Goal: Transaction & Acquisition: Purchase product/service

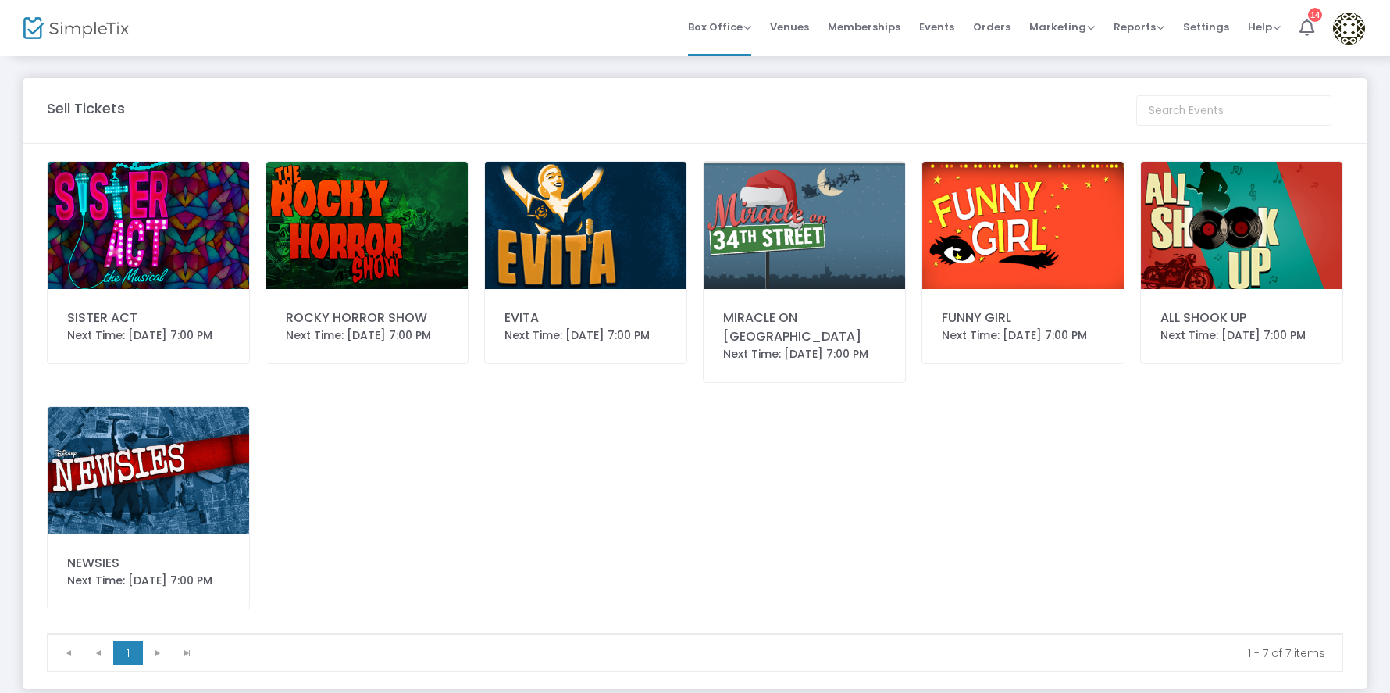
click at [371, 233] on img at bounding box center [366, 225] width 201 height 127
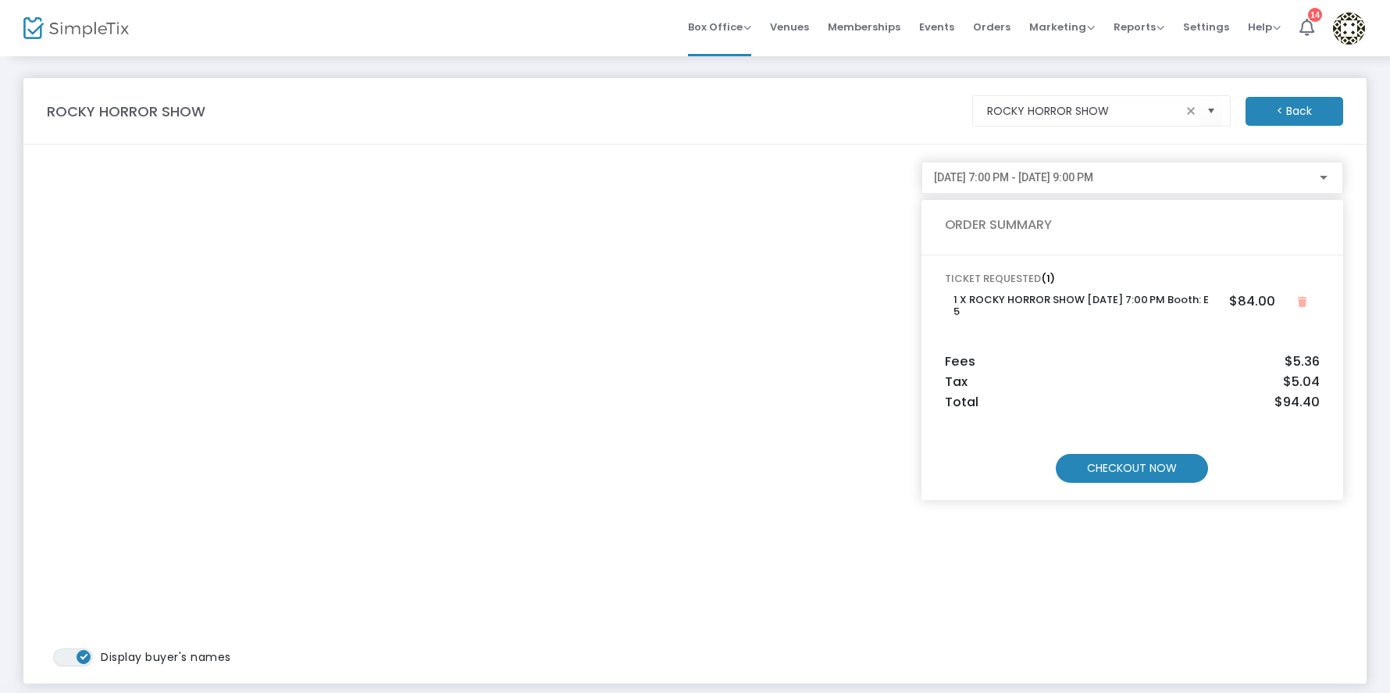
click at [1117, 470] on m-button "CHECKOUT NOW" at bounding box center [1132, 468] width 152 height 29
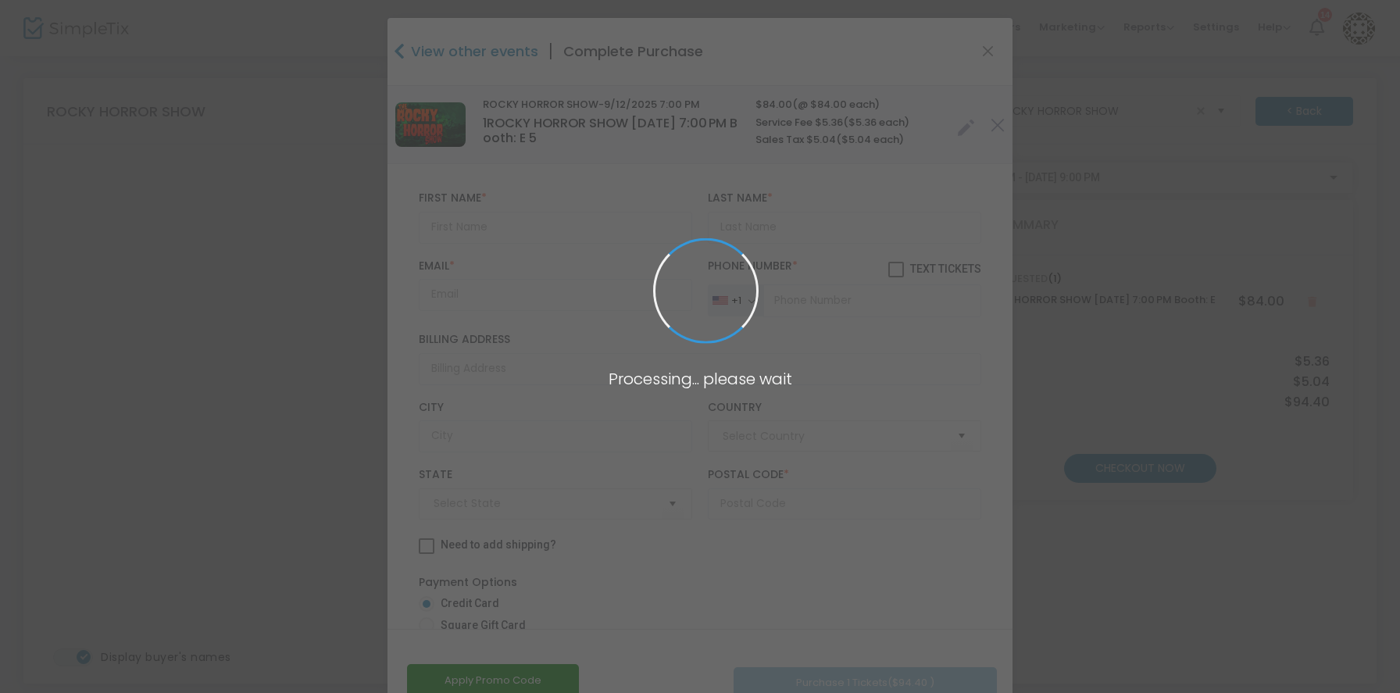
type input "United States"
type input "Arizona"
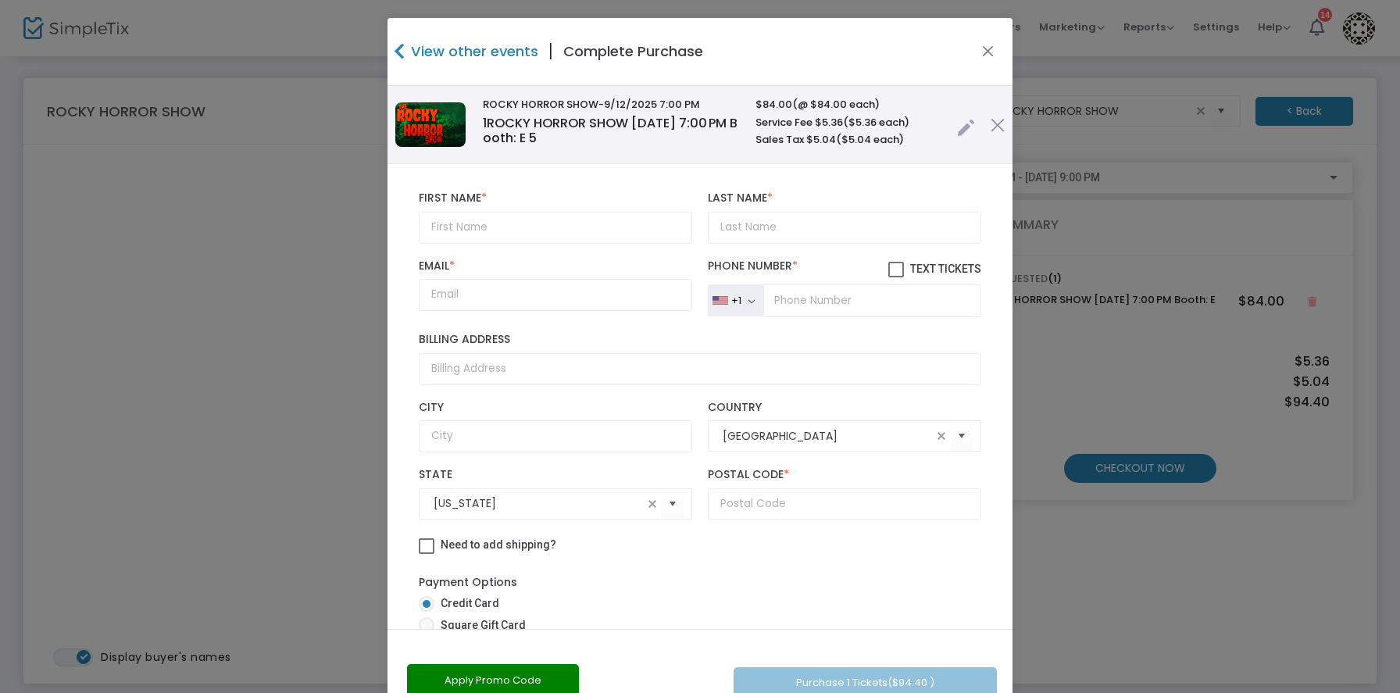
click at [957, 135] on link at bounding box center [966, 124] width 18 height 26
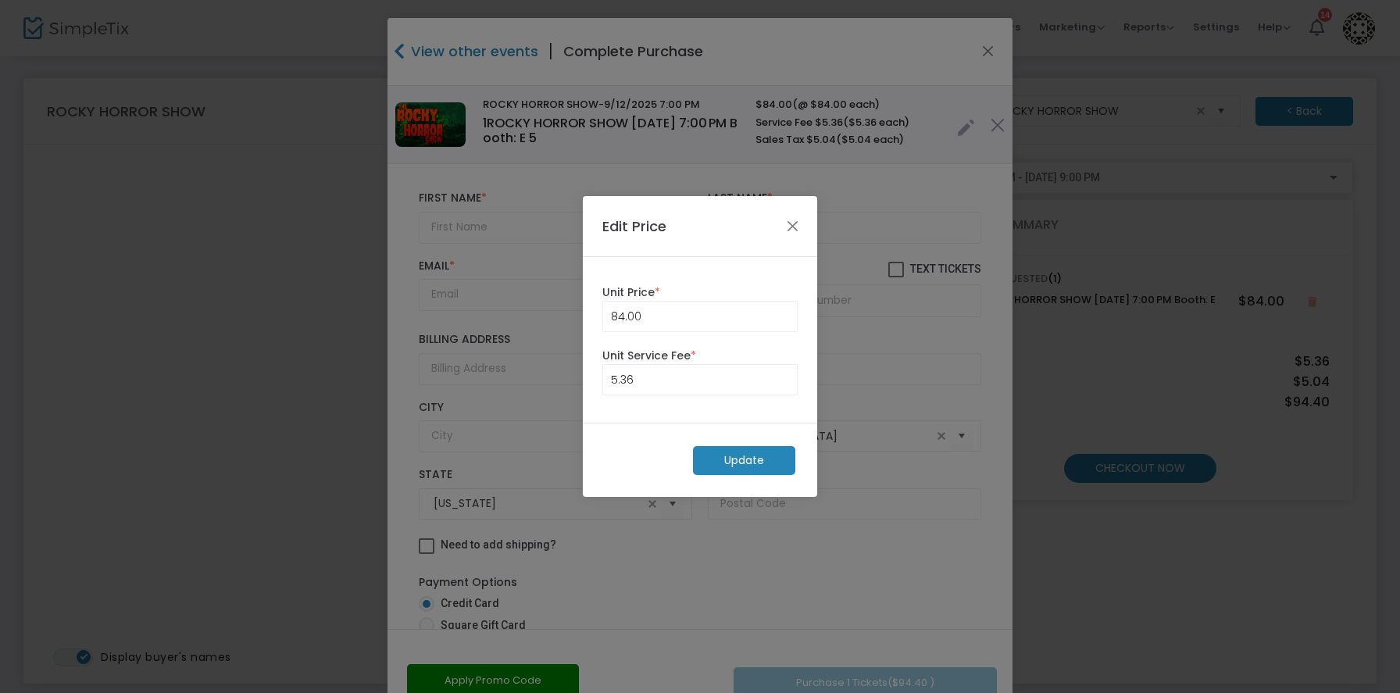
click at [674, 299] on label "Unit Price *" at bounding box center [699, 292] width 195 height 16
click at [683, 323] on input "84" at bounding box center [700, 316] width 194 height 30
type input "0.00"
click at [642, 386] on input "5.36" at bounding box center [700, 380] width 194 height 30
type input "0.00"
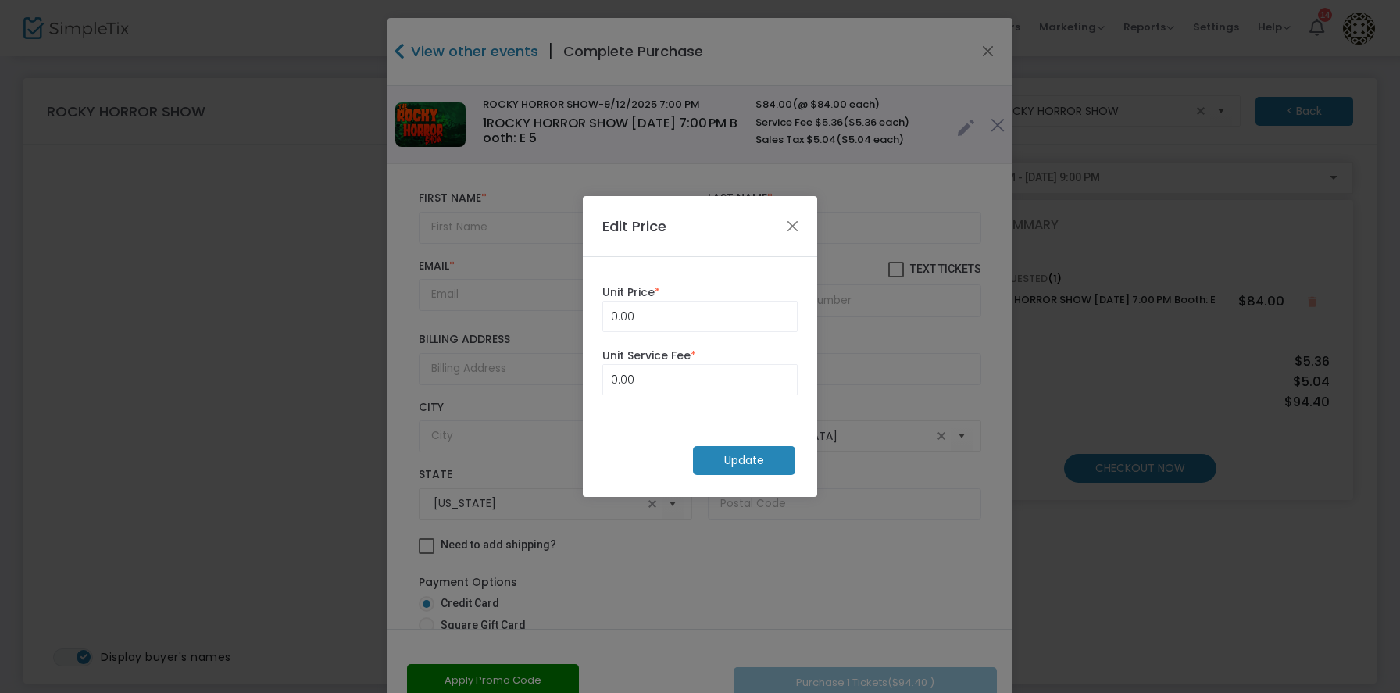
click at [722, 463] on m-button "Update" at bounding box center [744, 460] width 102 height 29
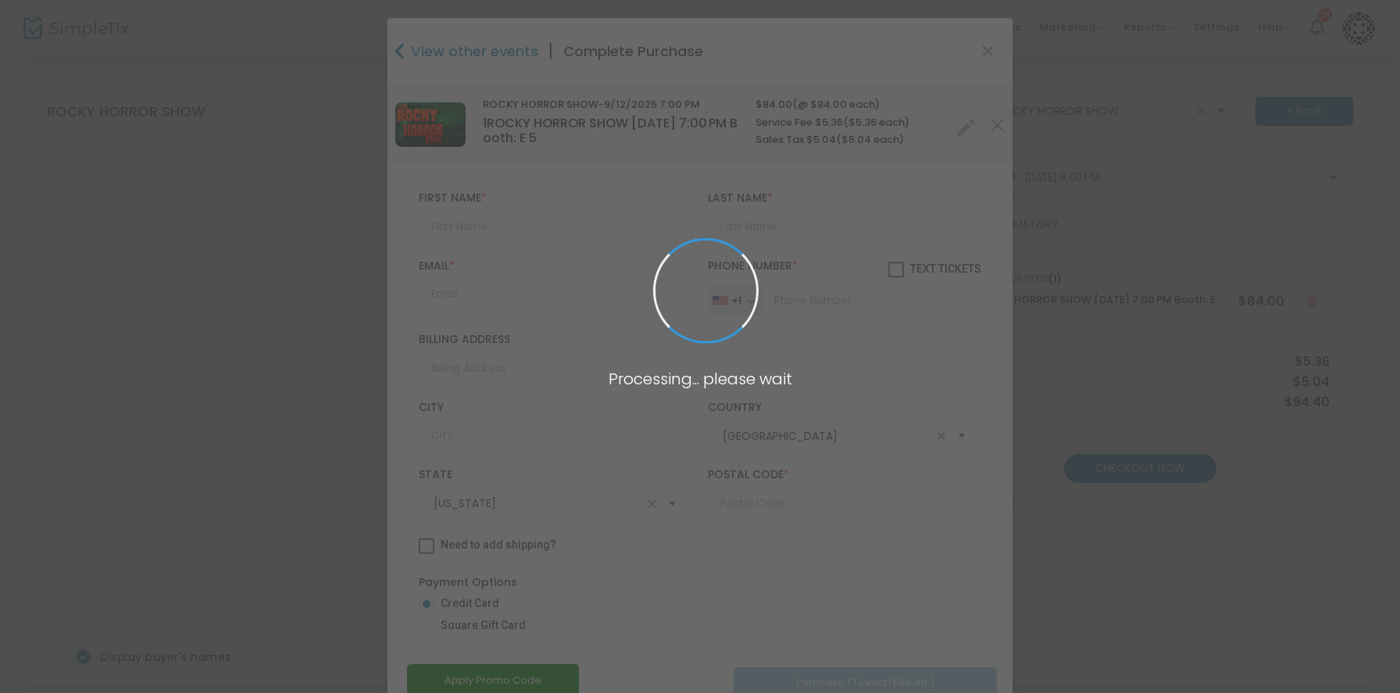
radio input "true"
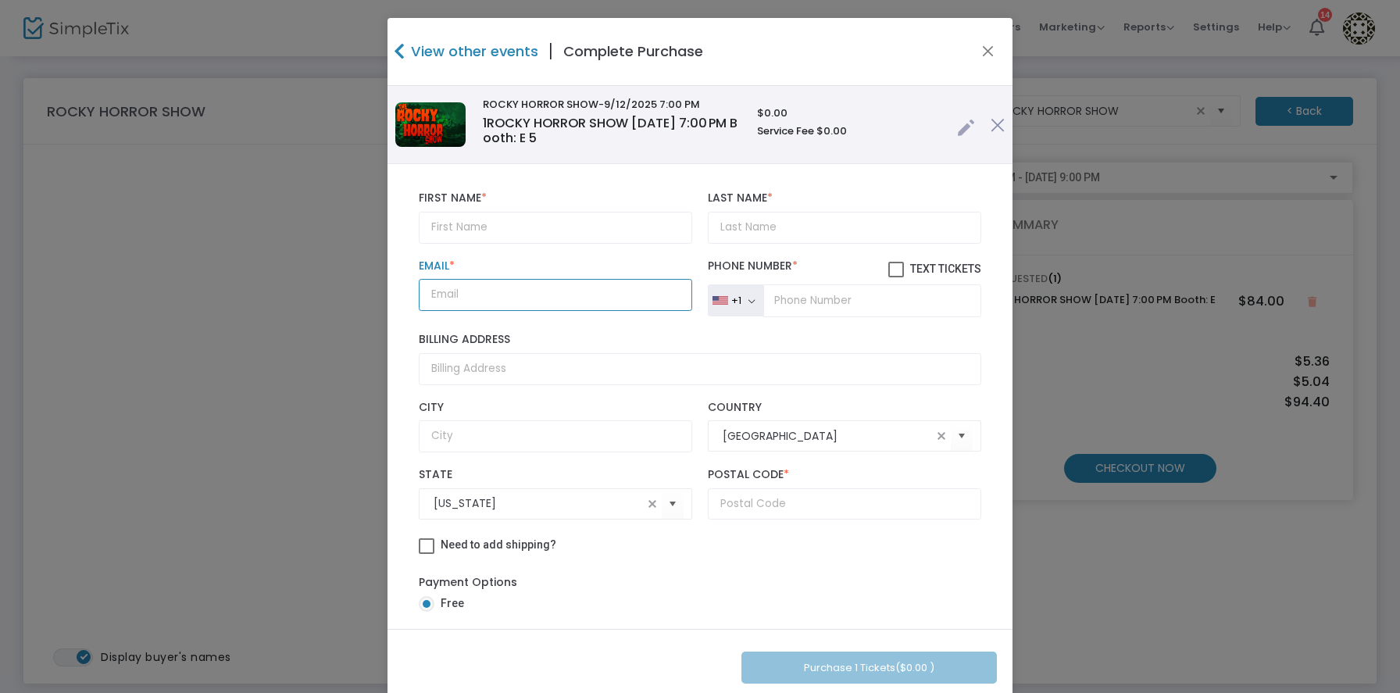
click at [490, 296] on input "Email *" at bounding box center [555, 295] width 273 height 32
paste input "davidgborboa@gmail.com"
type input "davidgborboa@gmail.com"
click at [533, 237] on input "text" at bounding box center [555, 228] width 273 height 32
paste input "David Borboa"
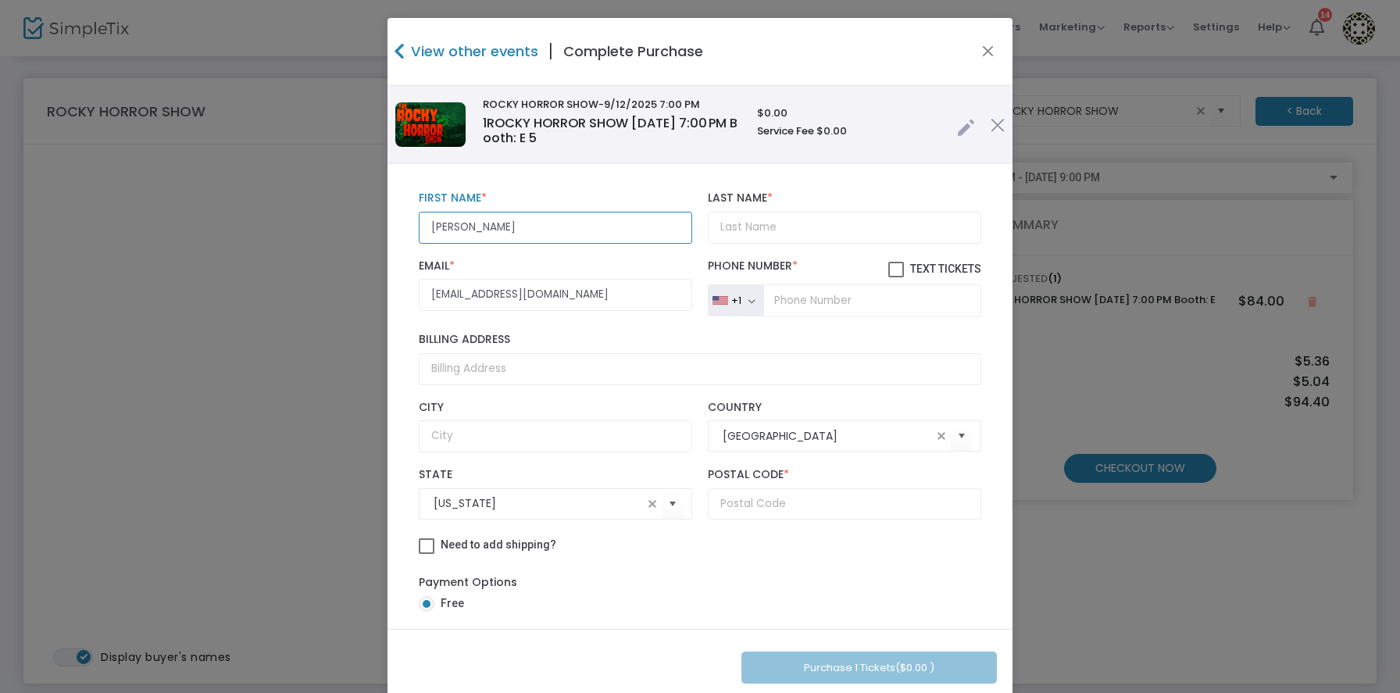
type input "David Borboa"
click at [768, 239] on input "Last Name *" at bounding box center [844, 228] width 273 height 32
paste input "David Borboa"
drag, startPoint x: 745, startPoint y: 228, endPoint x: 539, endPoint y: 219, distance: 206.4
click at [539, 219] on div "David Borboa First Name * First Name is required. David Borboa Last Name * Last…" at bounding box center [700, 217] width 578 height 67
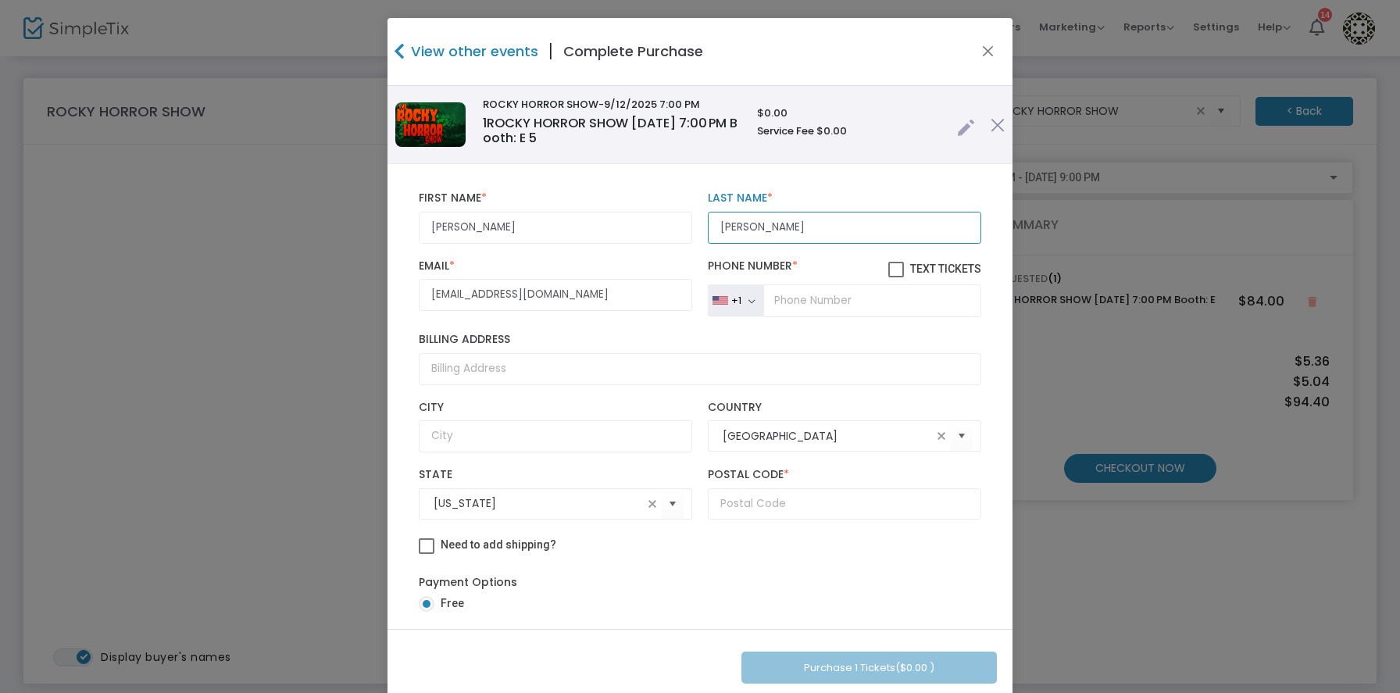
type input "Borboa"
drag, startPoint x: 512, startPoint y: 237, endPoint x: 459, endPoint y: 230, distance: 53.5
click at [459, 230] on input "David Borboa" at bounding box center [555, 228] width 273 height 32
type input "David"
click at [842, 290] on input "tel" at bounding box center [872, 300] width 218 height 33
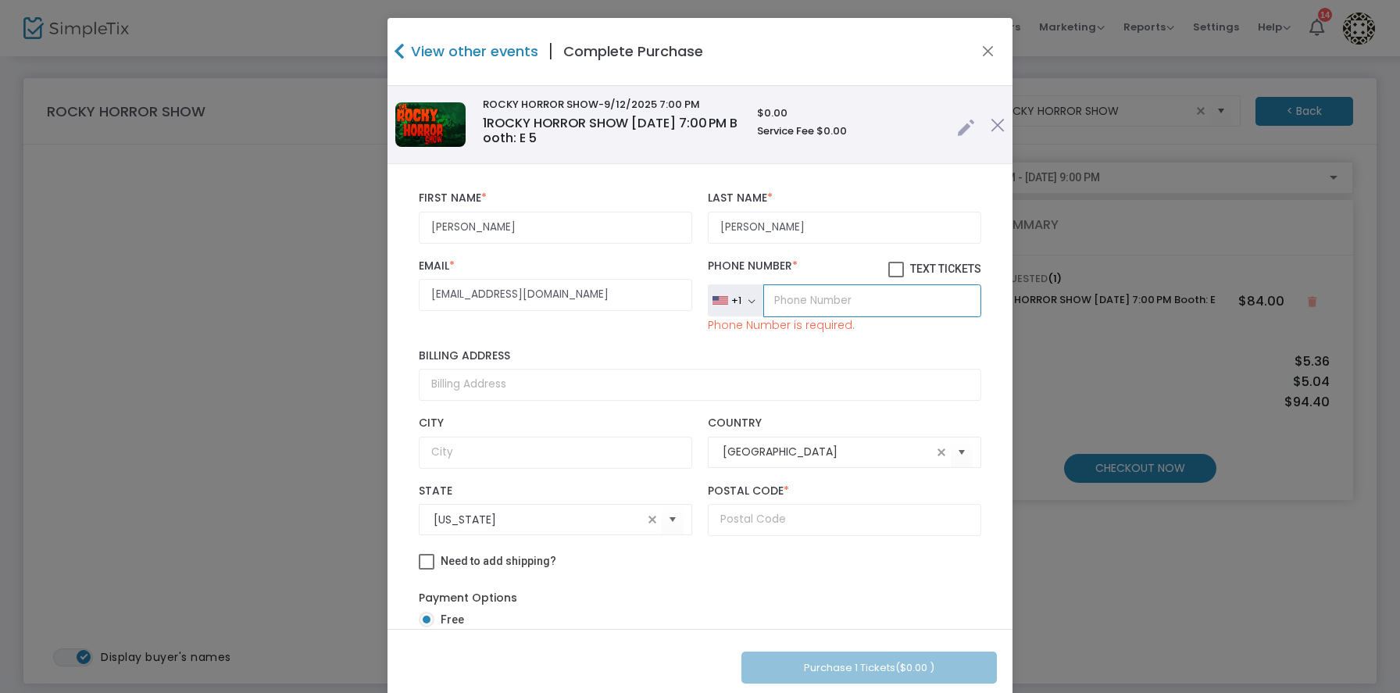
paste input "(520) 465-3986"
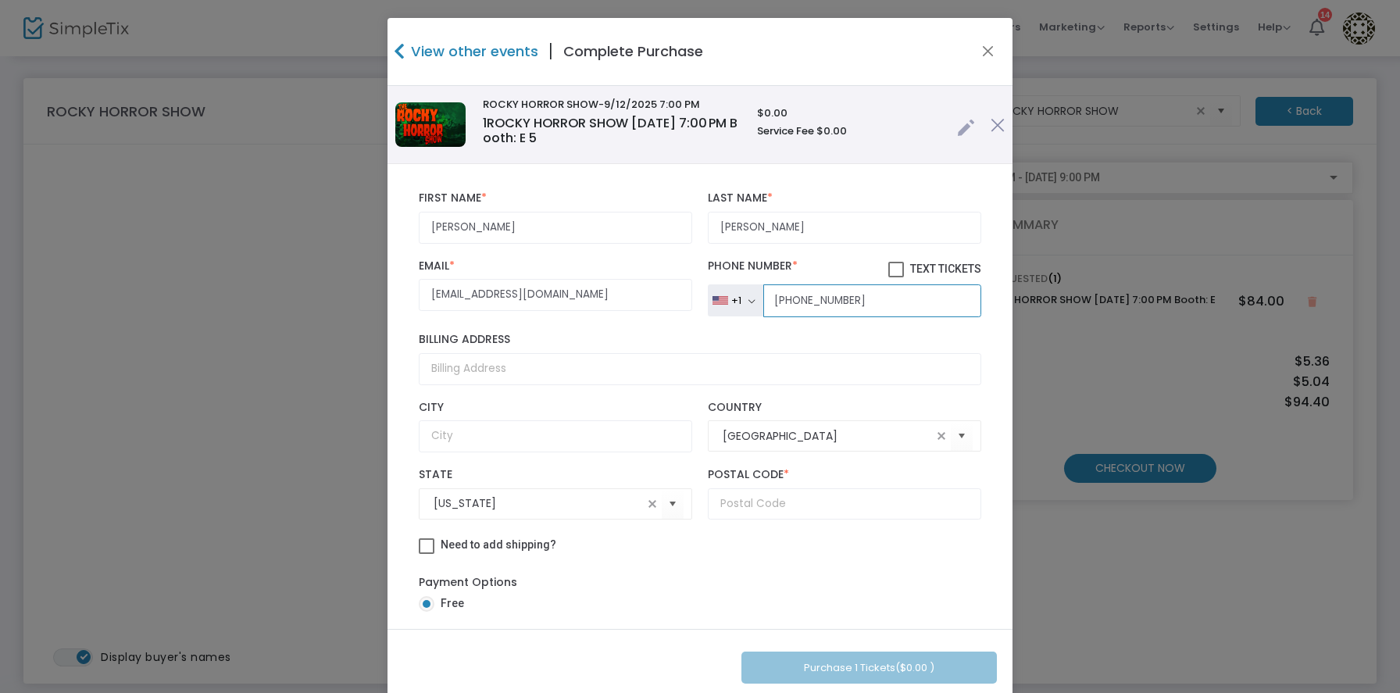
type input "(520) 465-3986"
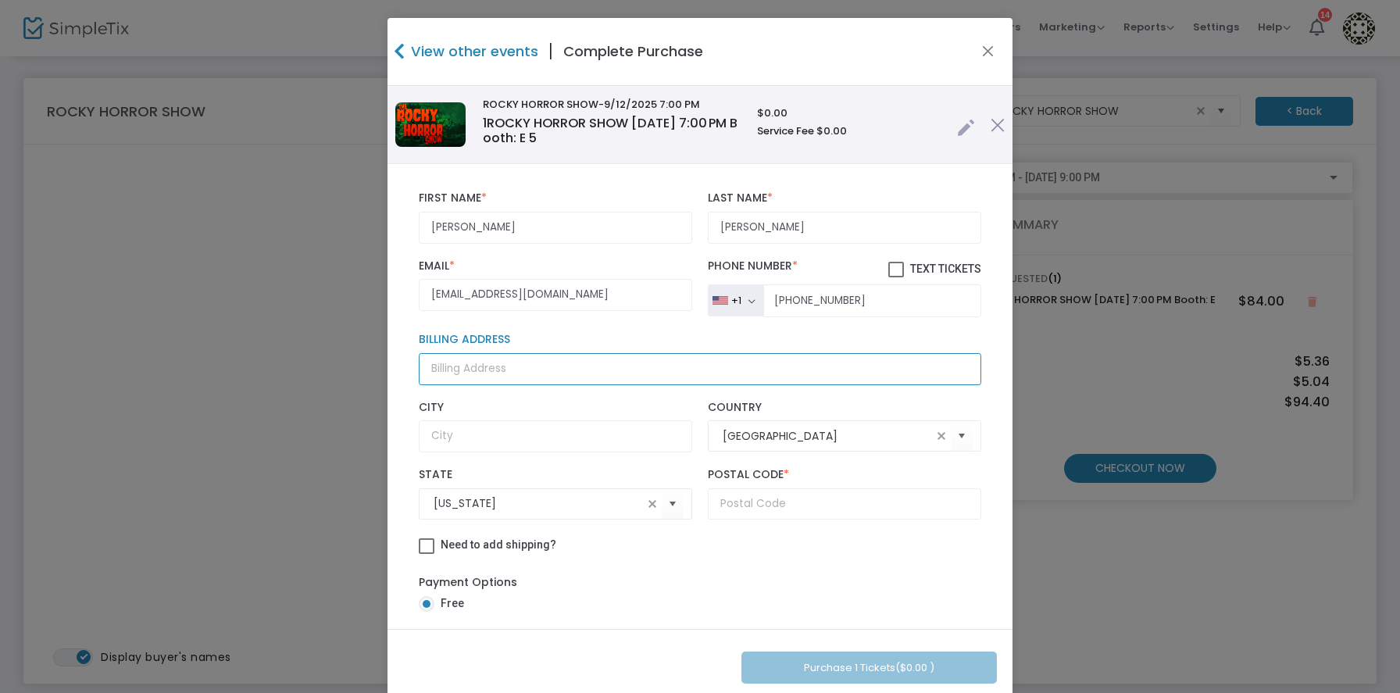
click at [514, 366] on input "Billing Address" at bounding box center [700, 369] width 562 height 32
paste input "2101 E Pinal Vis"
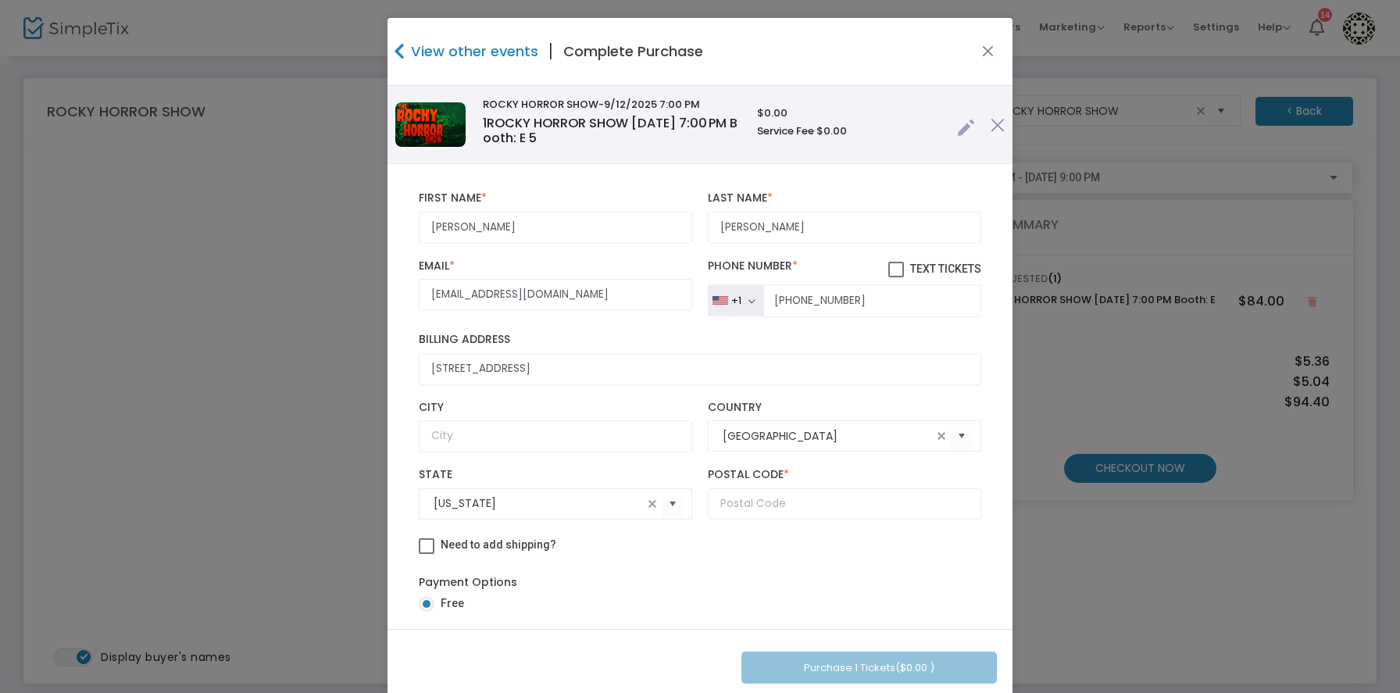
type input "2101 East Pinal Vista"
type input "Tucson"
type input "85713"
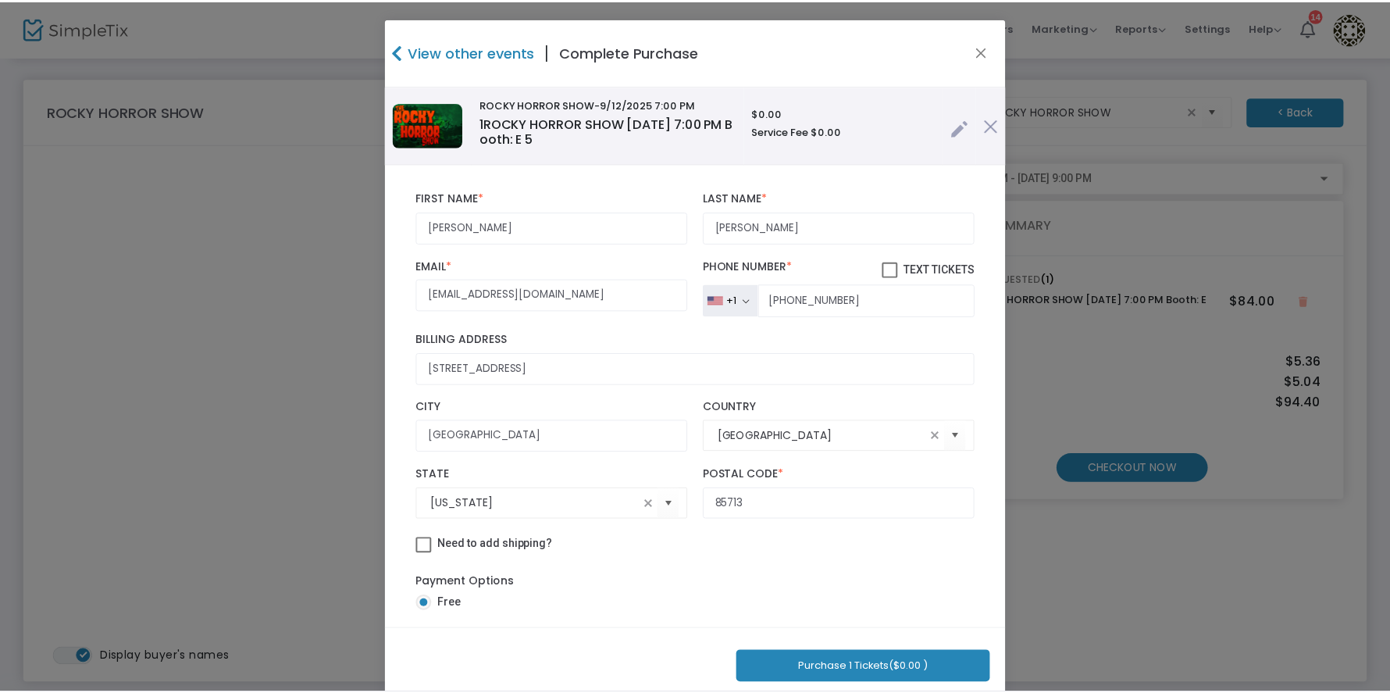
scroll to position [16, 0]
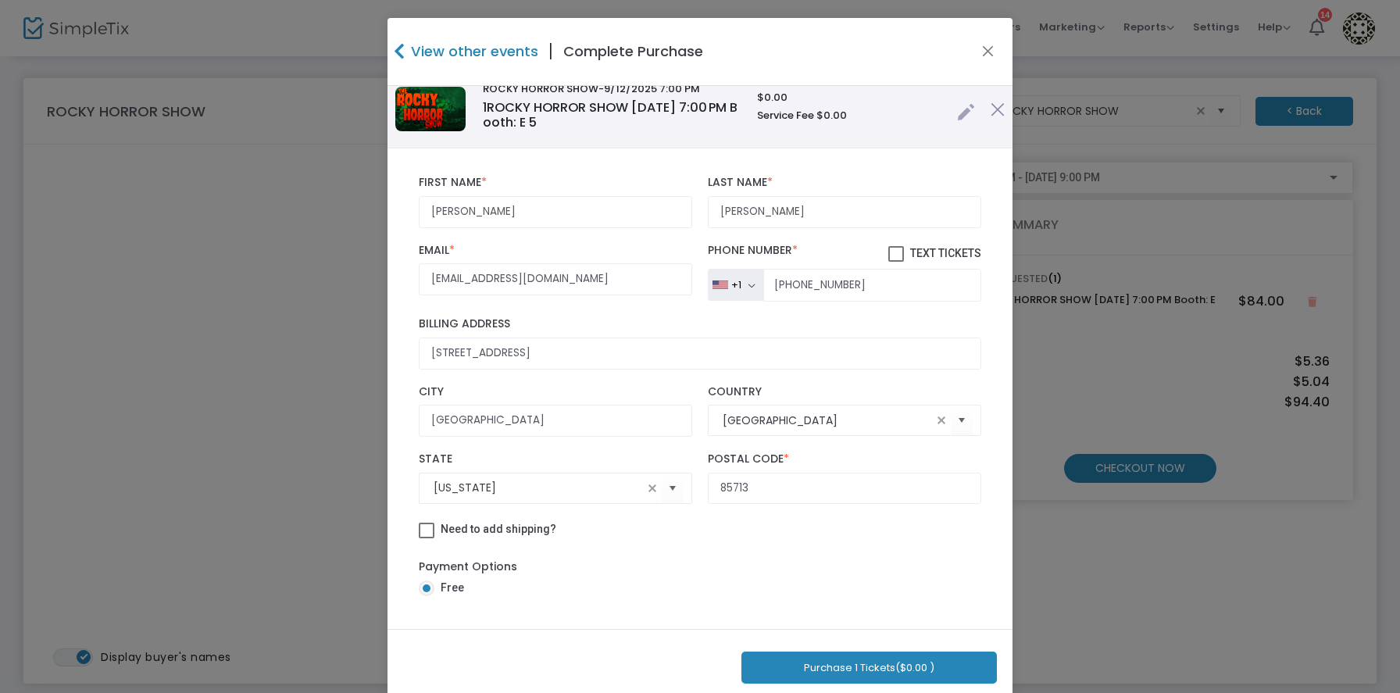
click at [846, 659] on button "Purchase 1 Tickets ($0.00 )" at bounding box center [868, 667] width 255 height 32
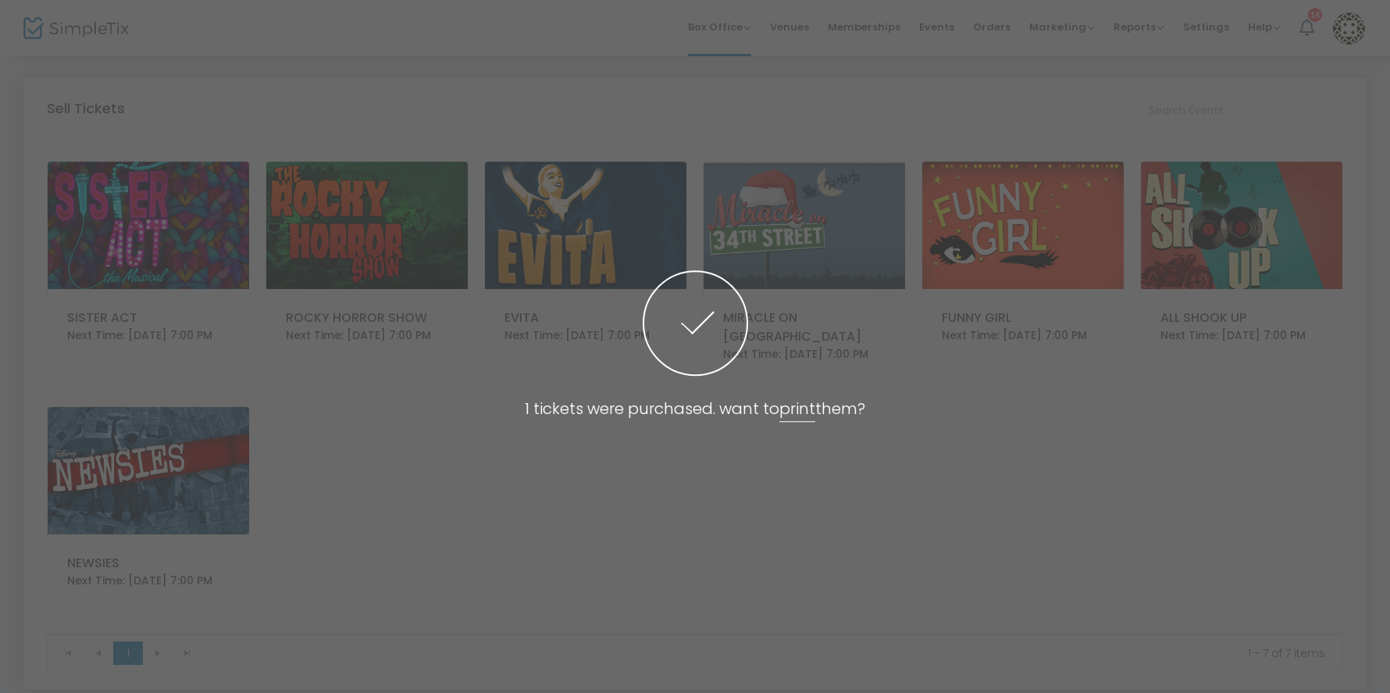
click at [979, 28] on span at bounding box center [695, 346] width 1390 height 693
click at [993, 28] on span at bounding box center [695, 346] width 1390 height 693
click at [993, 26] on span at bounding box center [695, 346] width 1390 height 693
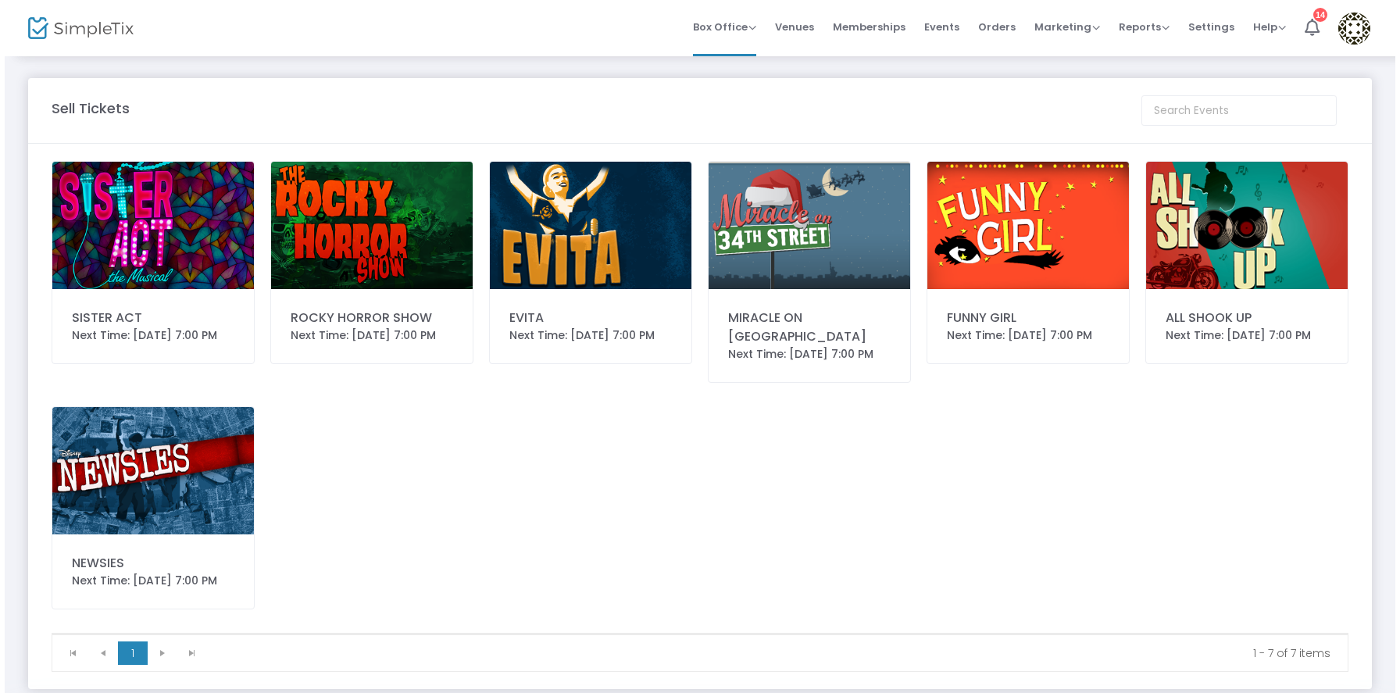
scroll to position [0, 0]
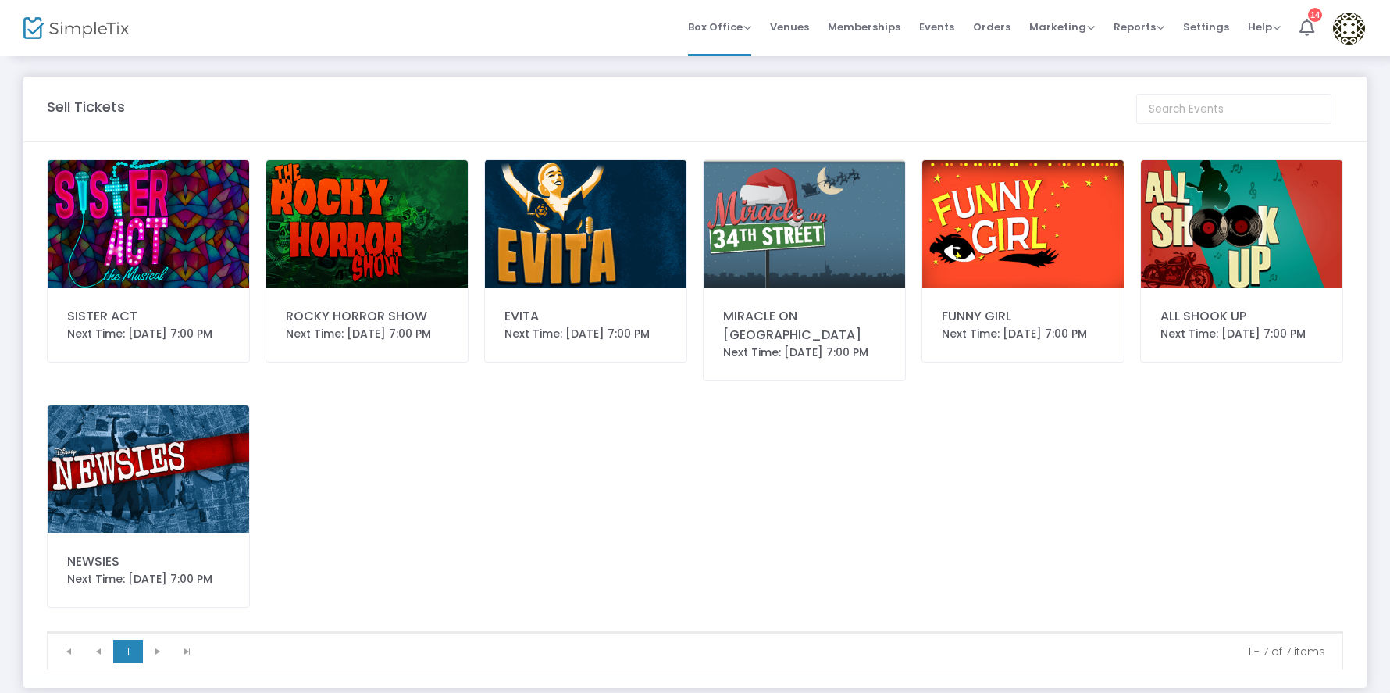
click at [993, 27] on span "Orders" at bounding box center [991, 27] width 37 height 40
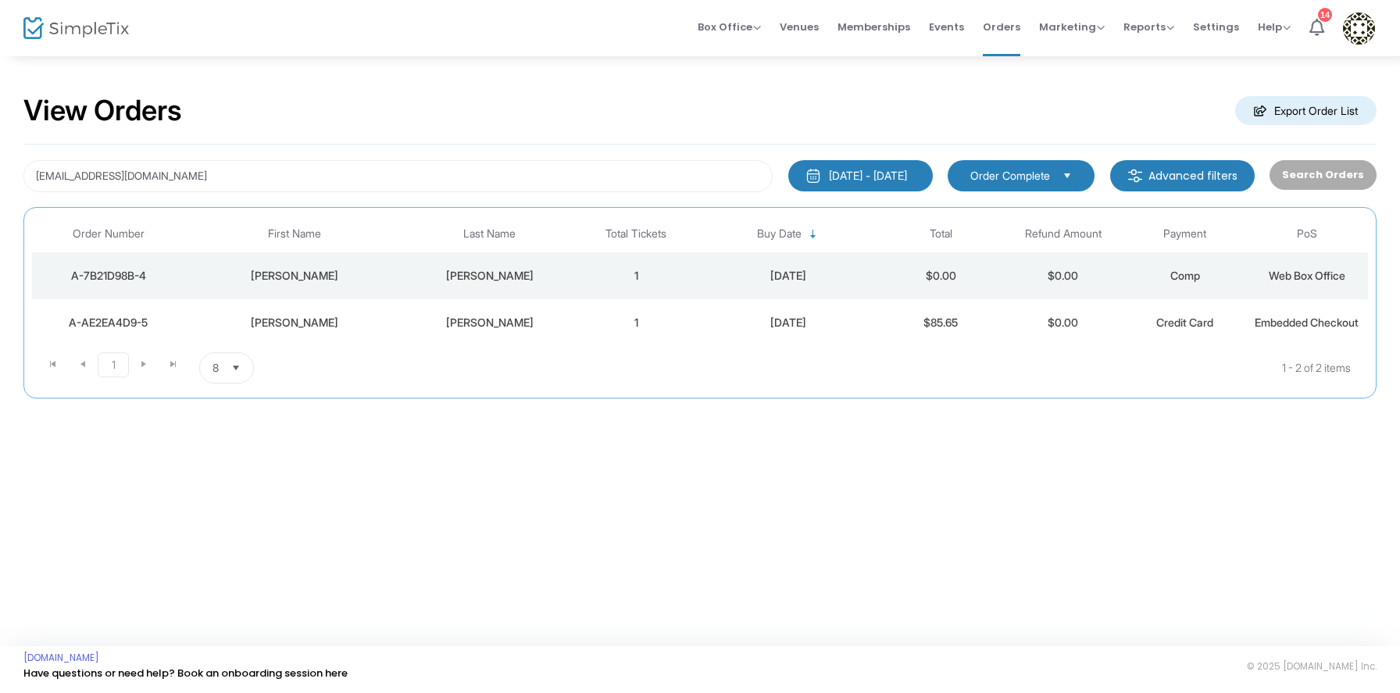
click at [518, 274] on div "Borboa" at bounding box center [489, 276] width 163 height 16
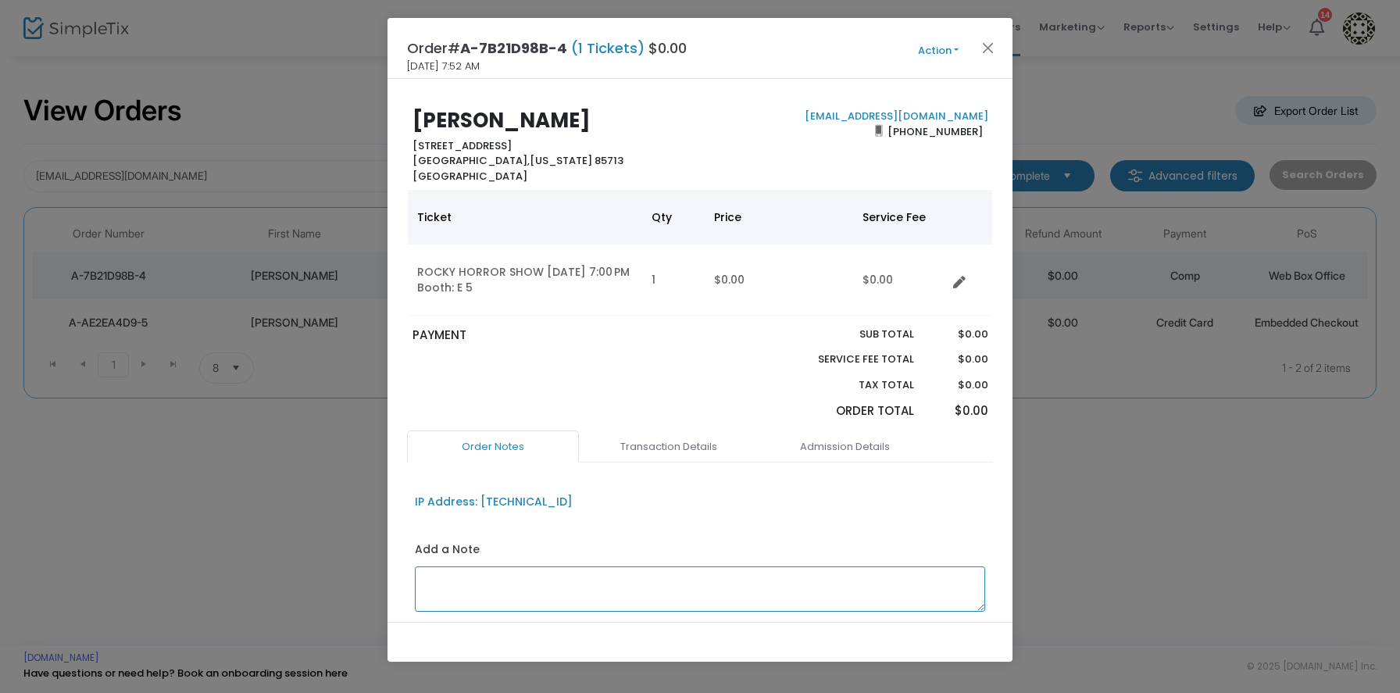
click at [596, 583] on textarea at bounding box center [700, 588] width 571 height 45
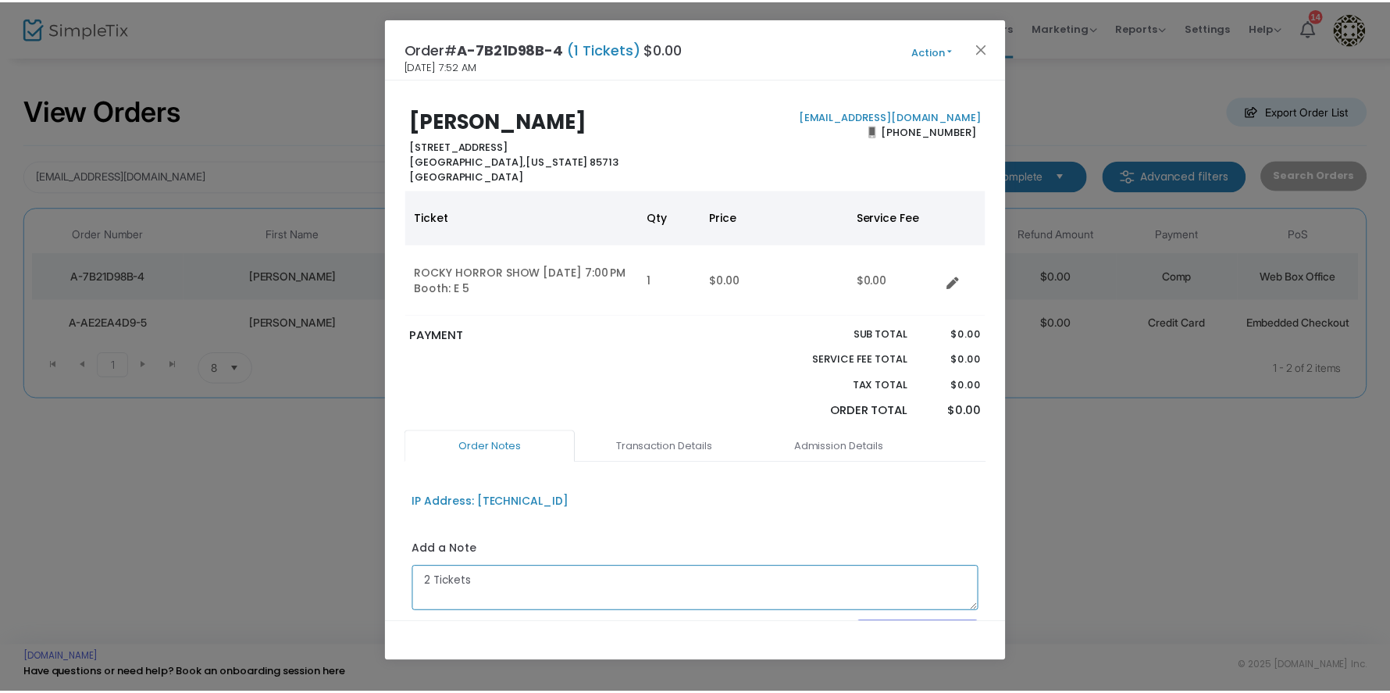
scroll to position [102, 0]
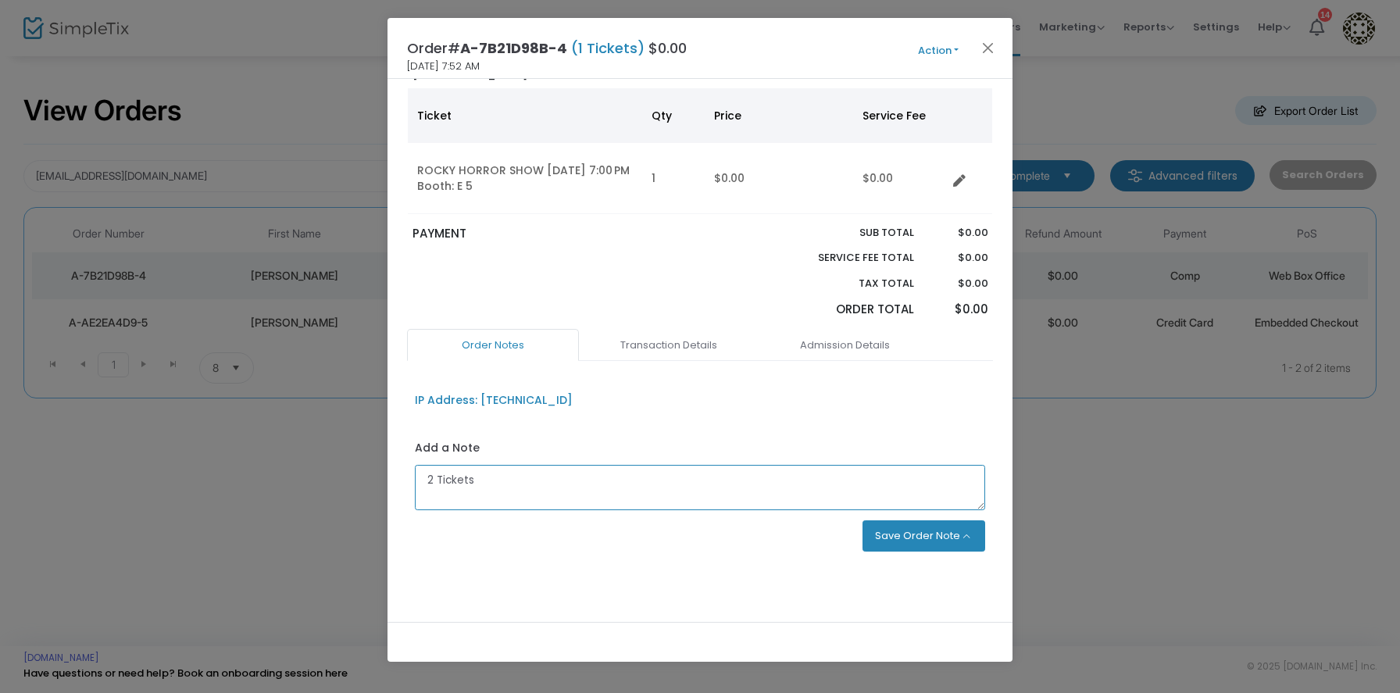
type textarea "2 Tickets"
click at [920, 546] on button "Save Order Note" at bounding box center [923, 535] width 123 height 31
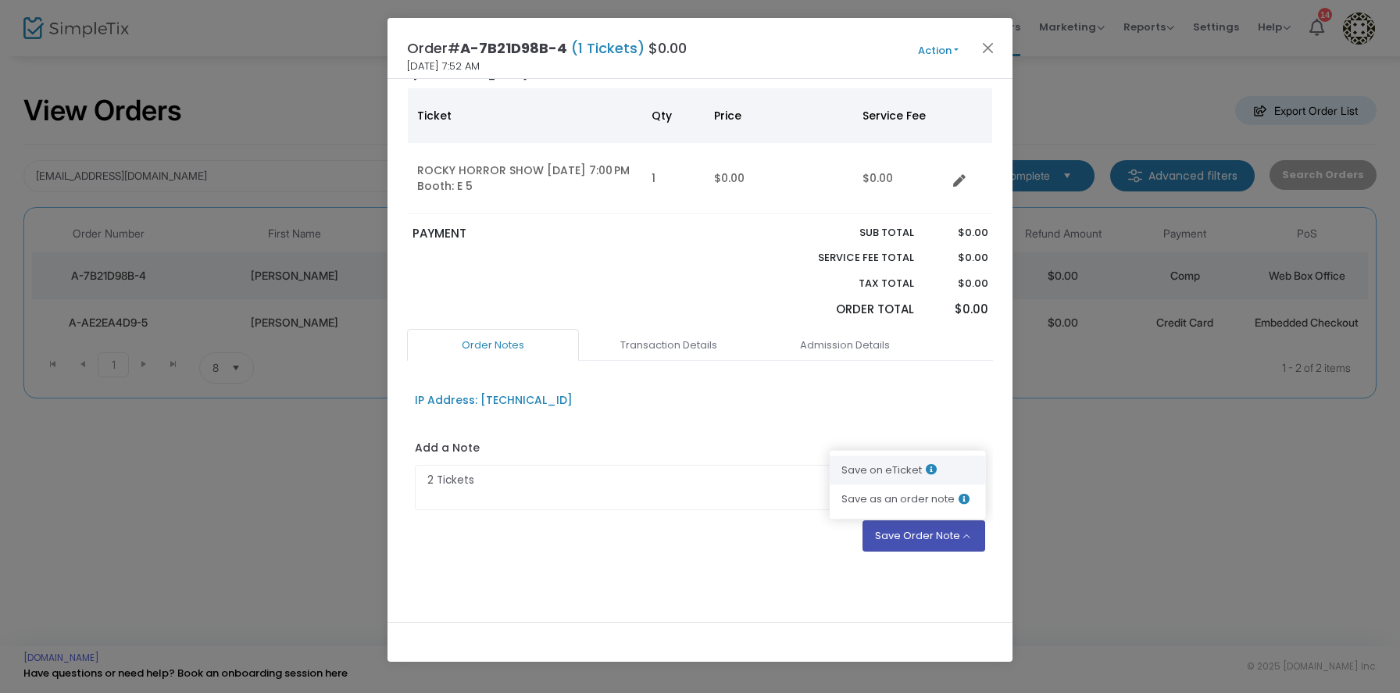
click at [883, 470] on li "Save on eTicket" at bounding box center [907, 470] width 156 height 30
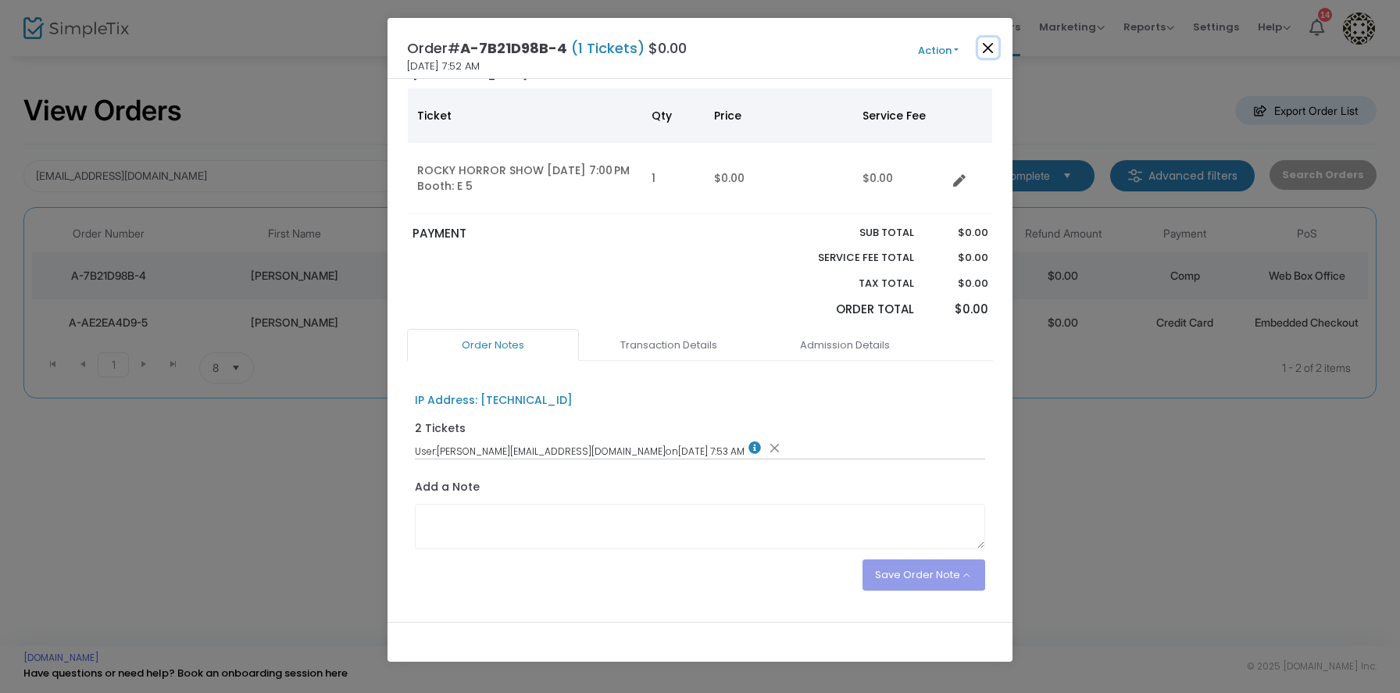
click at [991, 46] on button "Close" at bounding box center [988, 47] width 20 height 20
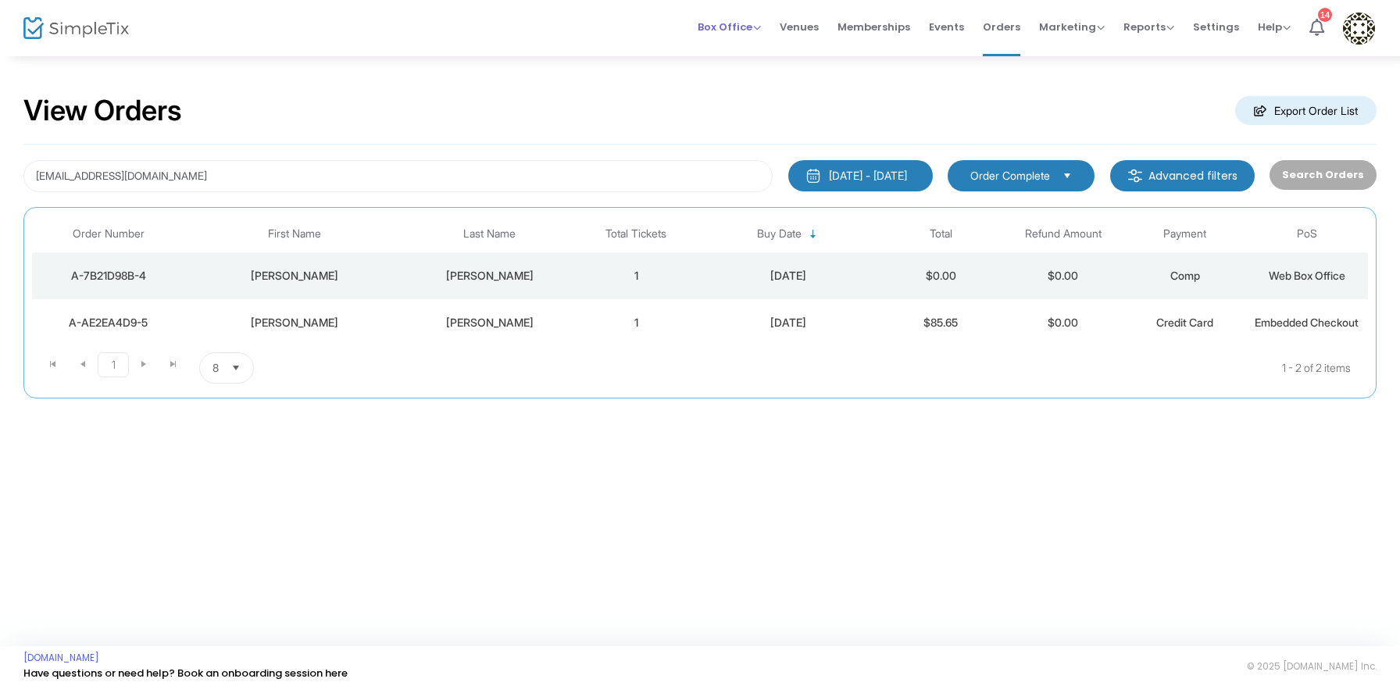
click at [750, 22] on span "Box Office" at bounding box center [728, 27] width 63 height 15
click at [740, 55] on li "Sell Tickets" at bounding box center [753, 52] width 112 height 30
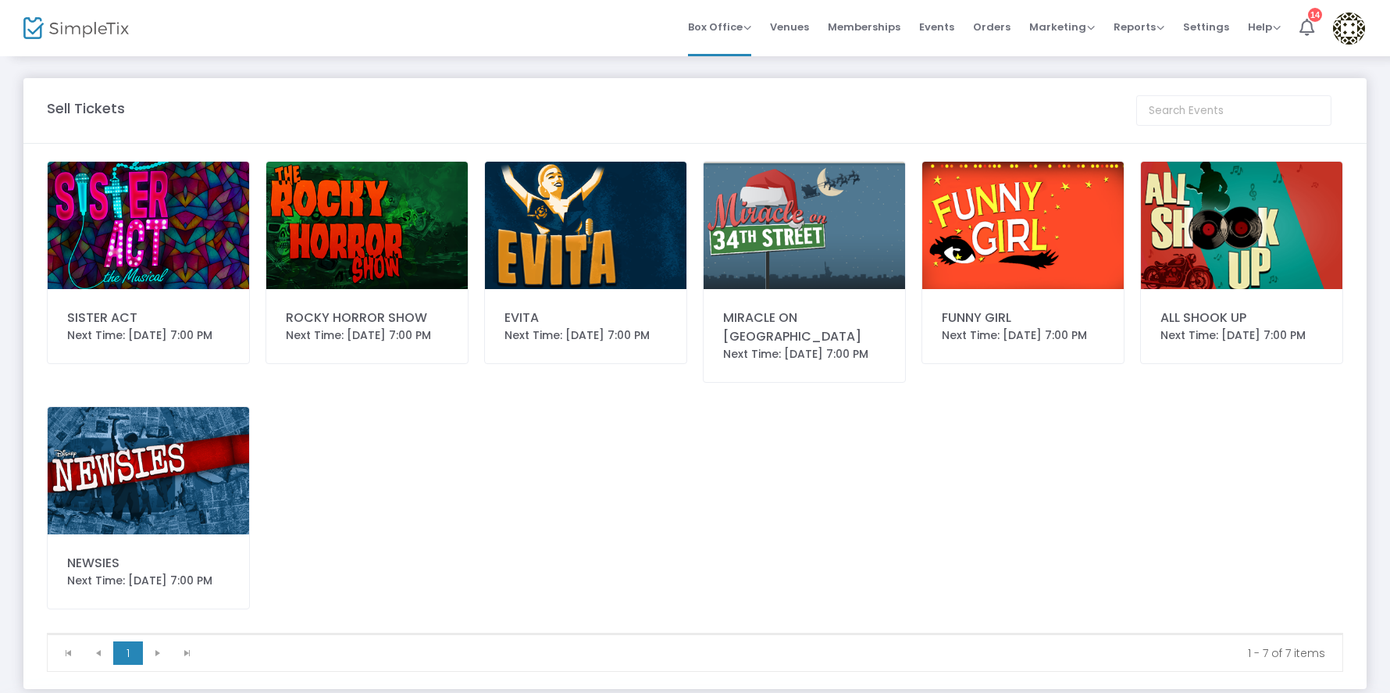
click at [367, 241] on img at bounding box center [366, 225] width 201 height 127
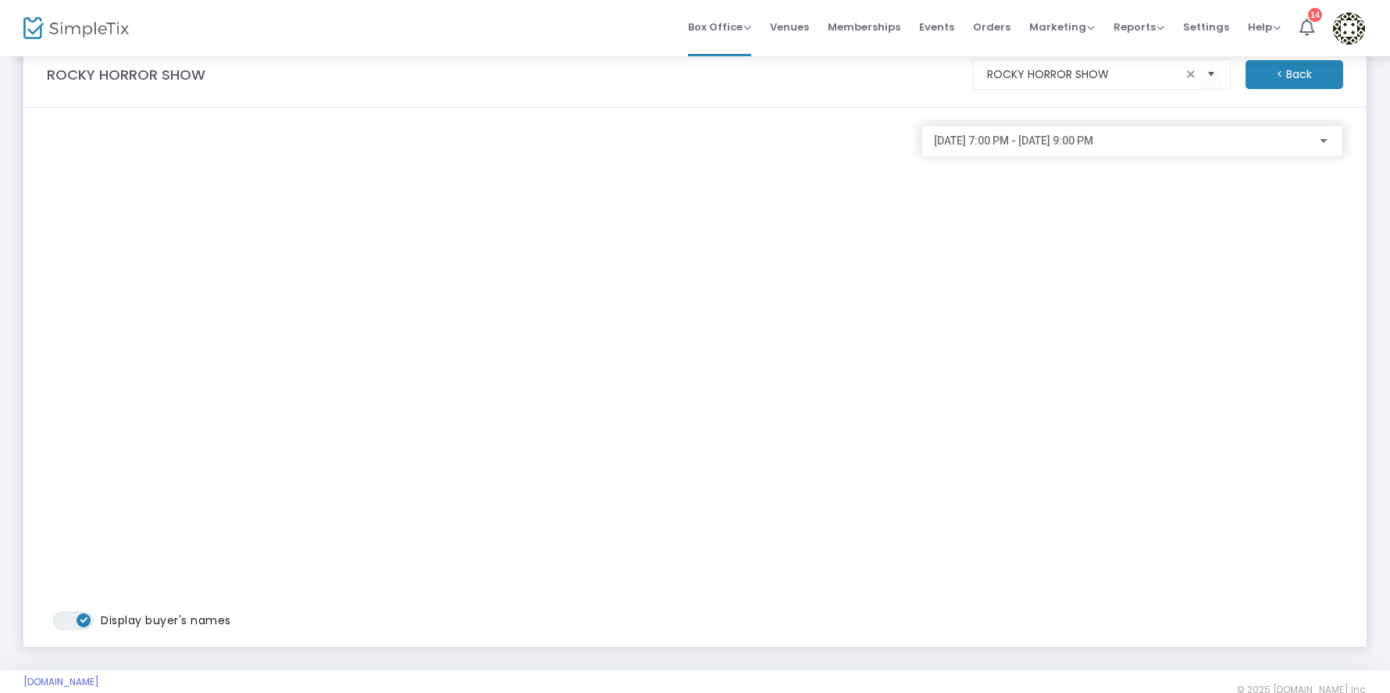
scroll to position [60, 0]
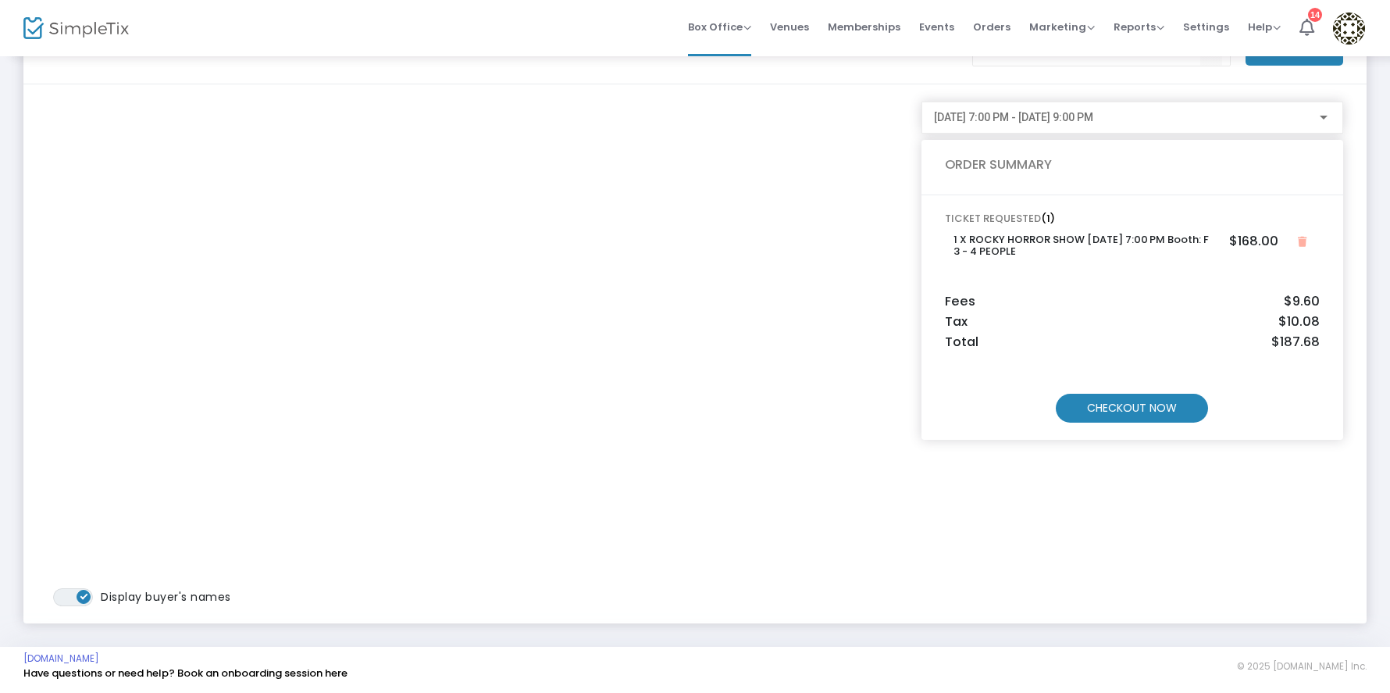
click at [1136, 401] on m-button "CHECKOUT NOW" at bounding box center [1132, 408] width 152 height 29
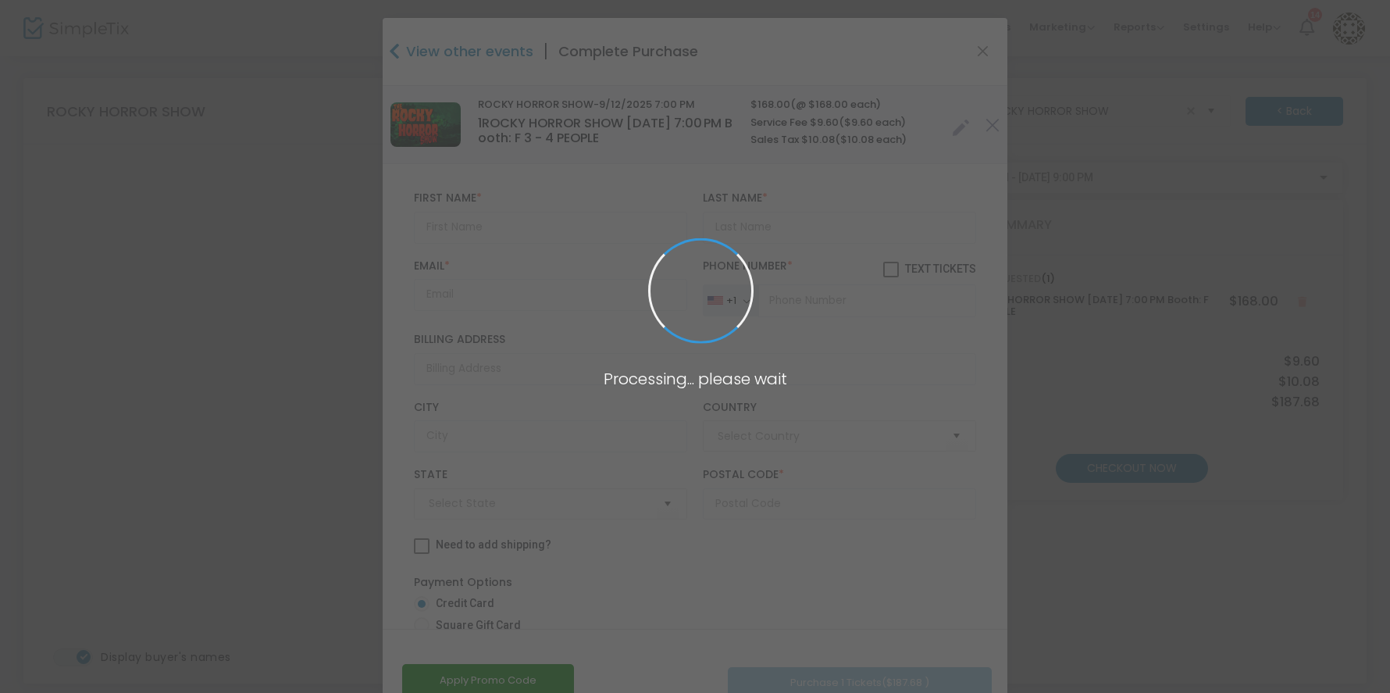
type input "United States"
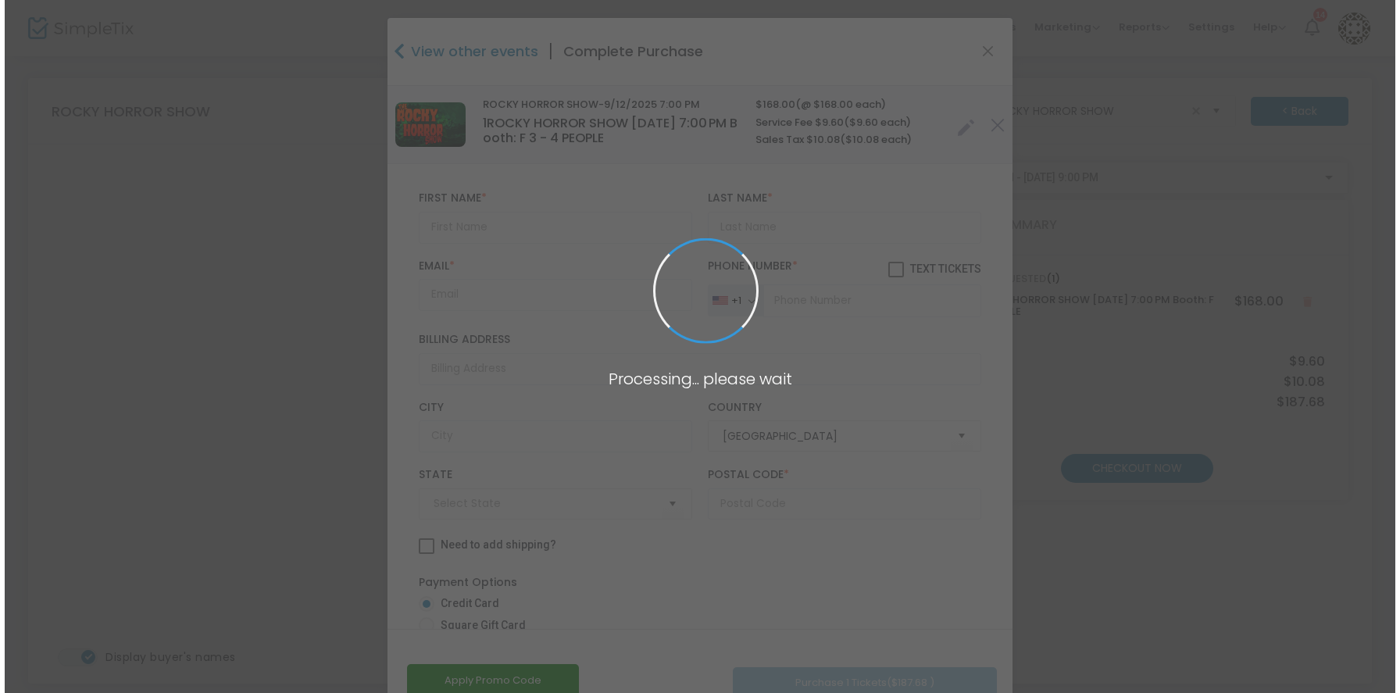
scroll to position [0, 0]
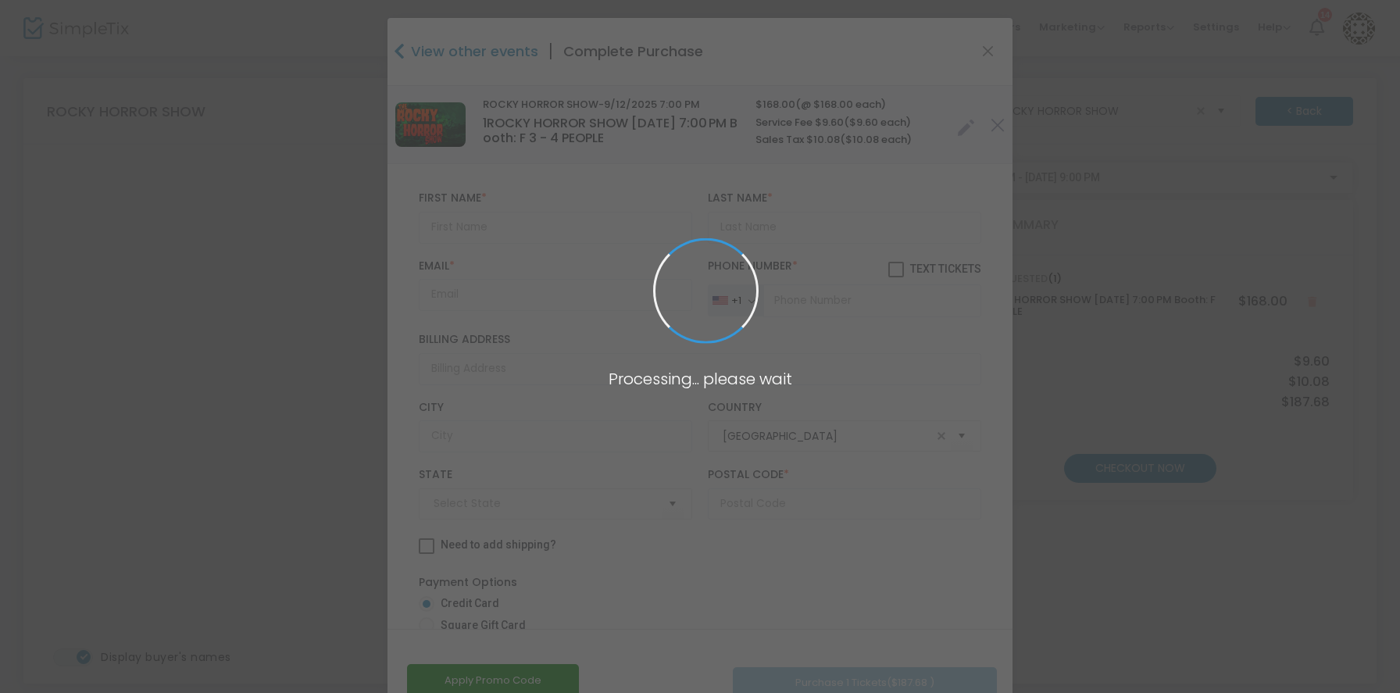
type input "Arizona"
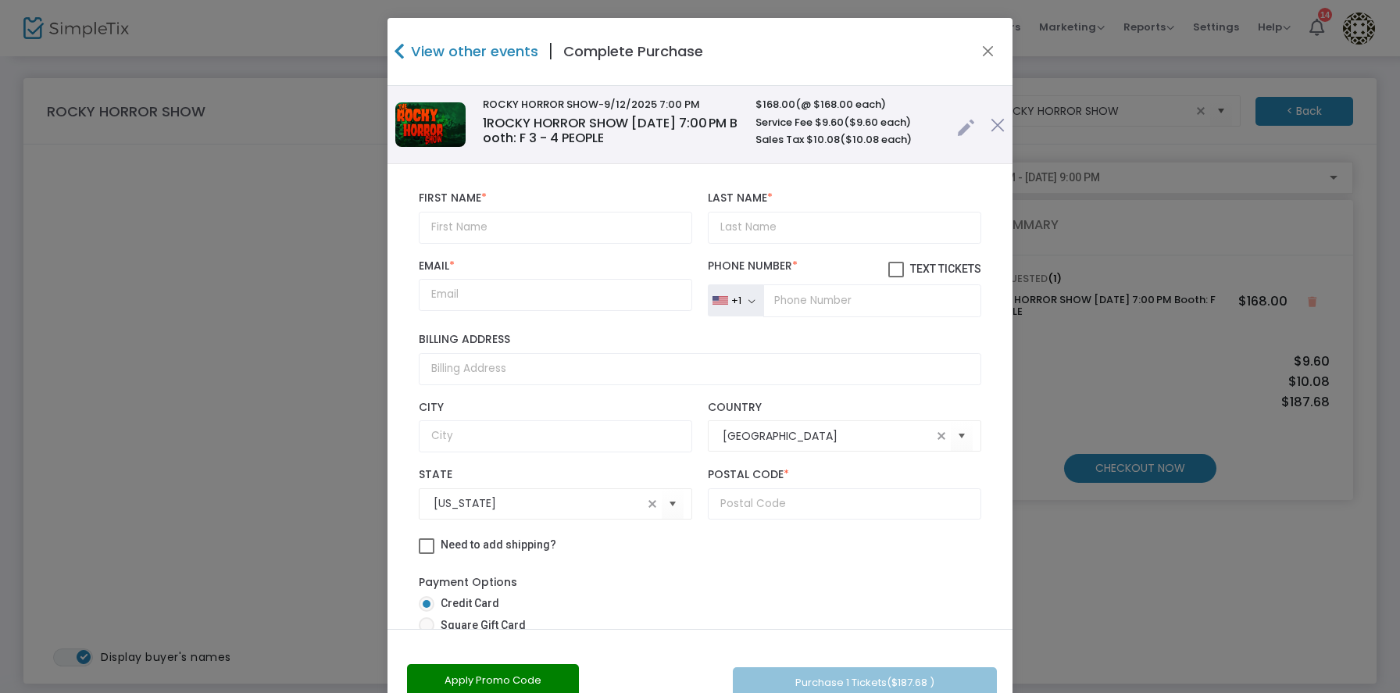
click at [957, 131] on link at bounding box center [966, 124] width 18 height 26
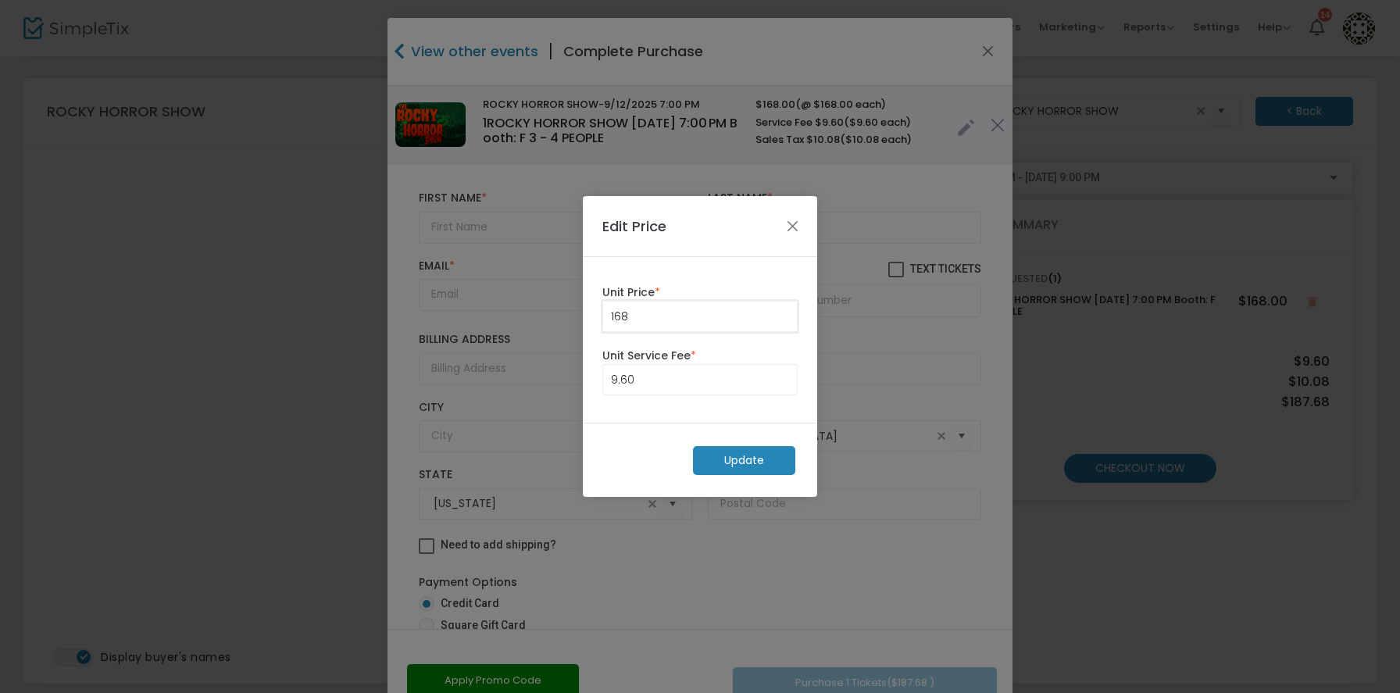
click at [682, 307] on input "168" at bounding box center [700, 316] width 194 height 30
type input "0.00"
click at [672, 378] on input "9.6" at bounding box center [700, 380] width 194 height 30
type input "0.00"
click at [726, 465] on m-button "Update" at bounding box center [744, 460] width 102 height 29
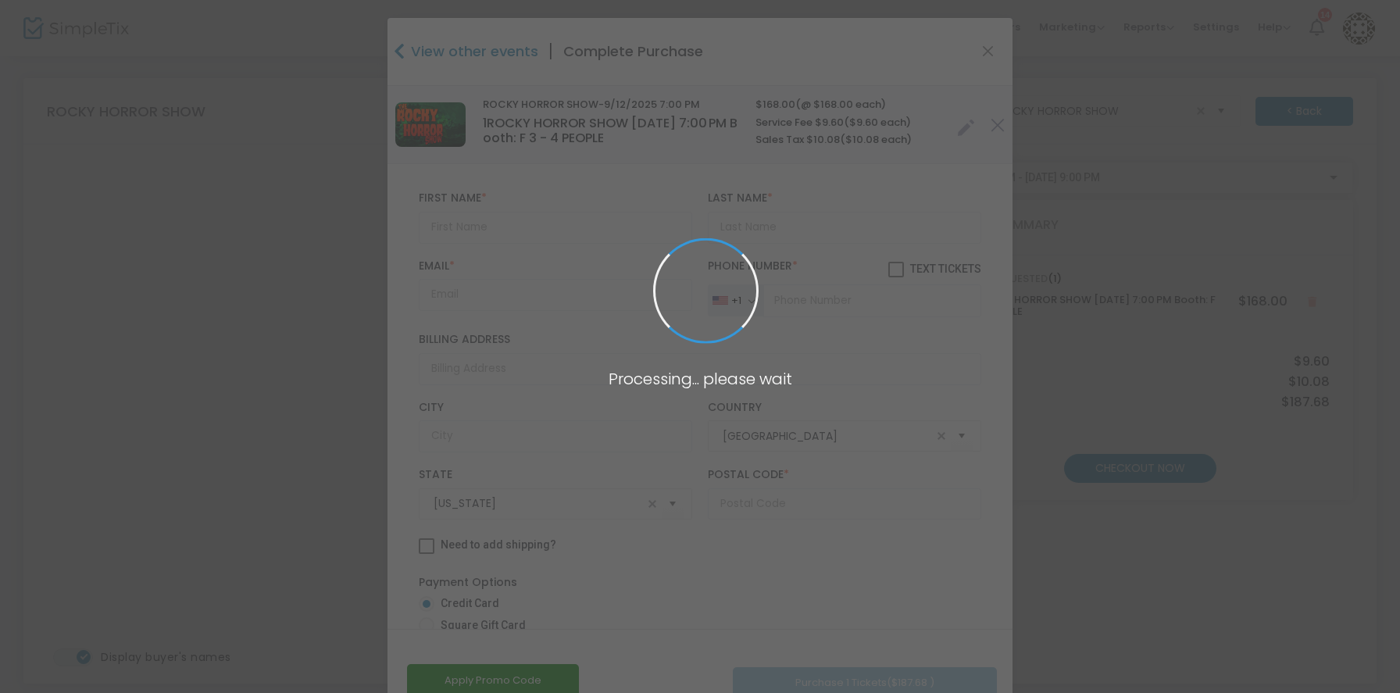
radio input "true"
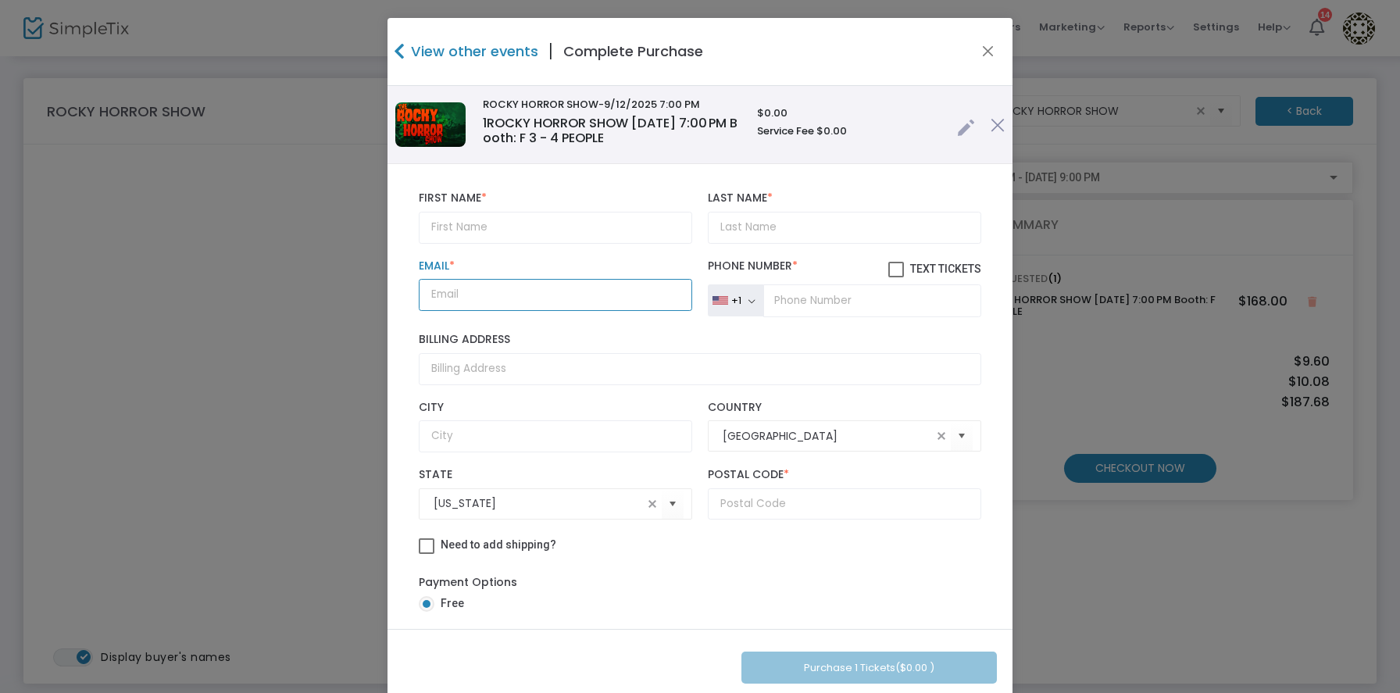
click at [576, 303] on input "Email *" at bounding box center [555, 295] width 273 height 32
paste input "hngloos@juno.com"
type input "hngloos@juno.com"
click at [566, 228] on input "text" at bounding box center [555, 228] width 273 height 32
paste input "Patrick Dunleavy"
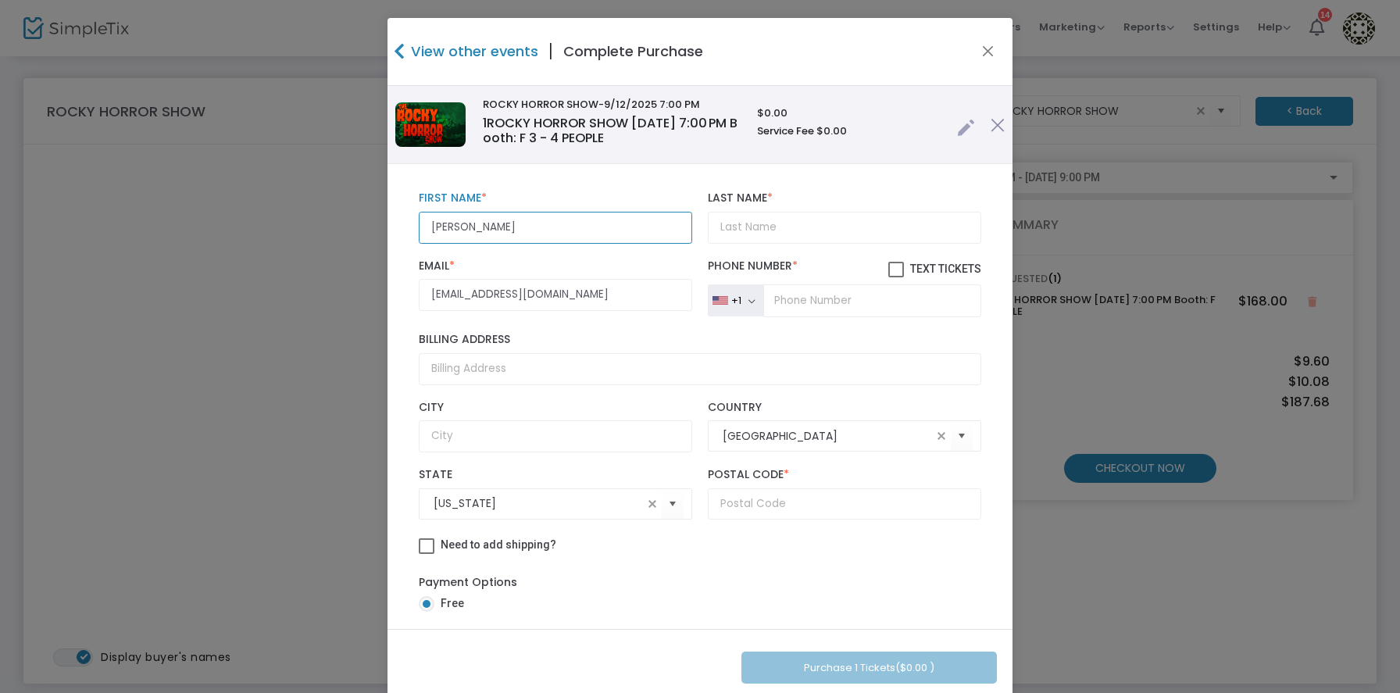
type input "Patrick Dunleavy"
click at [818, 227] on input "Last Name *" at bounding box center [844, 228] width 273 height 32
paste input "Patrick Dunleavy"
drag, startPoint x: 750, startPoint y: 226, endPoint x: 611, endPoint y: 226, distance: 139.0
click at [612, 227] on div "Patrick Dunleavy First Name * First Name is required. Patrick Dunleavy Last Nam…" at bounding box center [700, 217] width 578 height 67
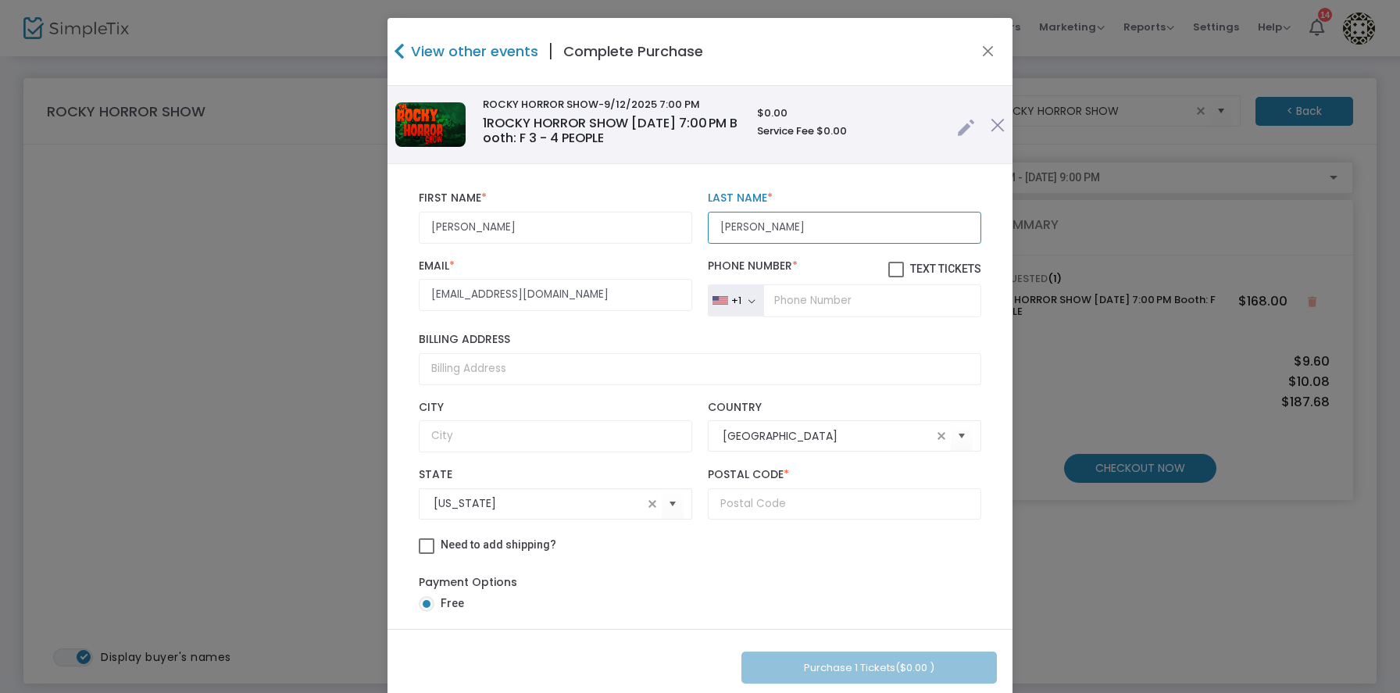
type input "Dunleavy"
drag, startPoint x: 576, startPoint y: 240, endPoint x: 462, endPoint y: 230, distance: 115.3
click at [462, 230] on input "Patrick Dunleavy" at bounding box center [555, 228] width 273 height 32
type input "Patrick"
click at [772, 287] on input "tel" at bounding box center [872, 300] width 218 height 33
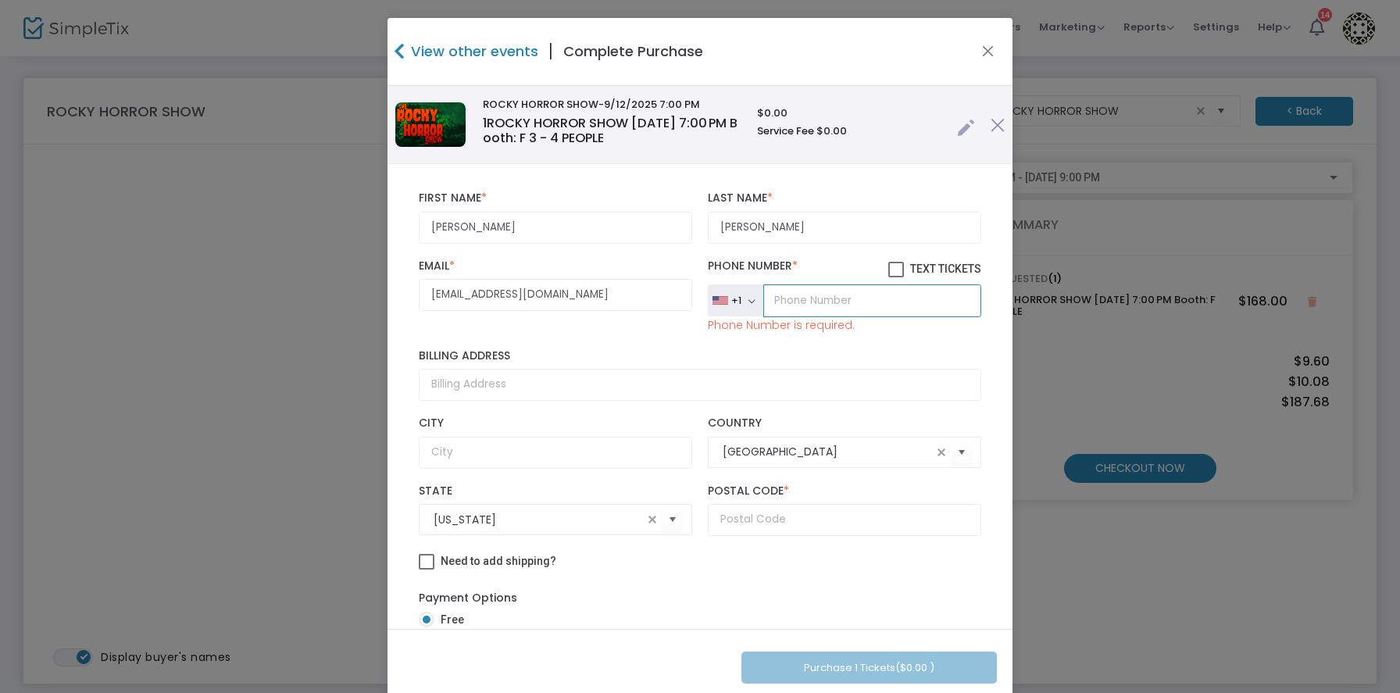
paste input "(520) 449-4103"
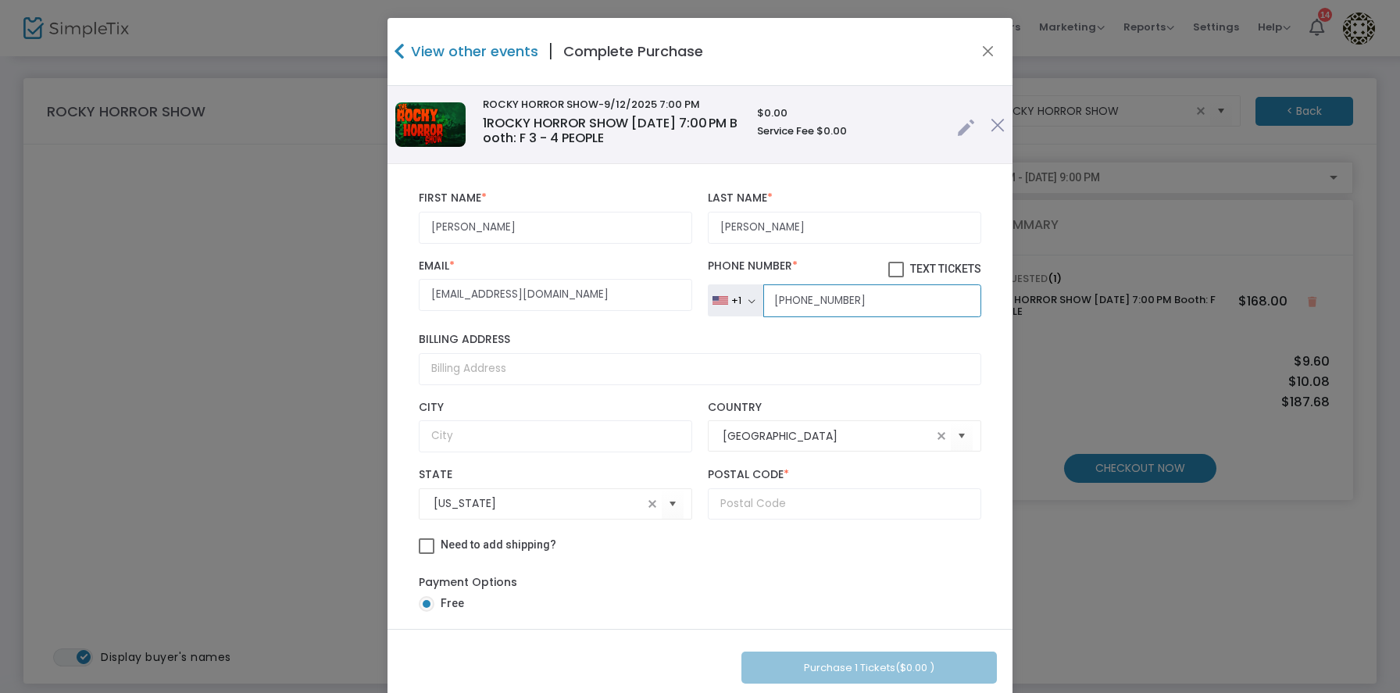
type input "(520) 449-4103"
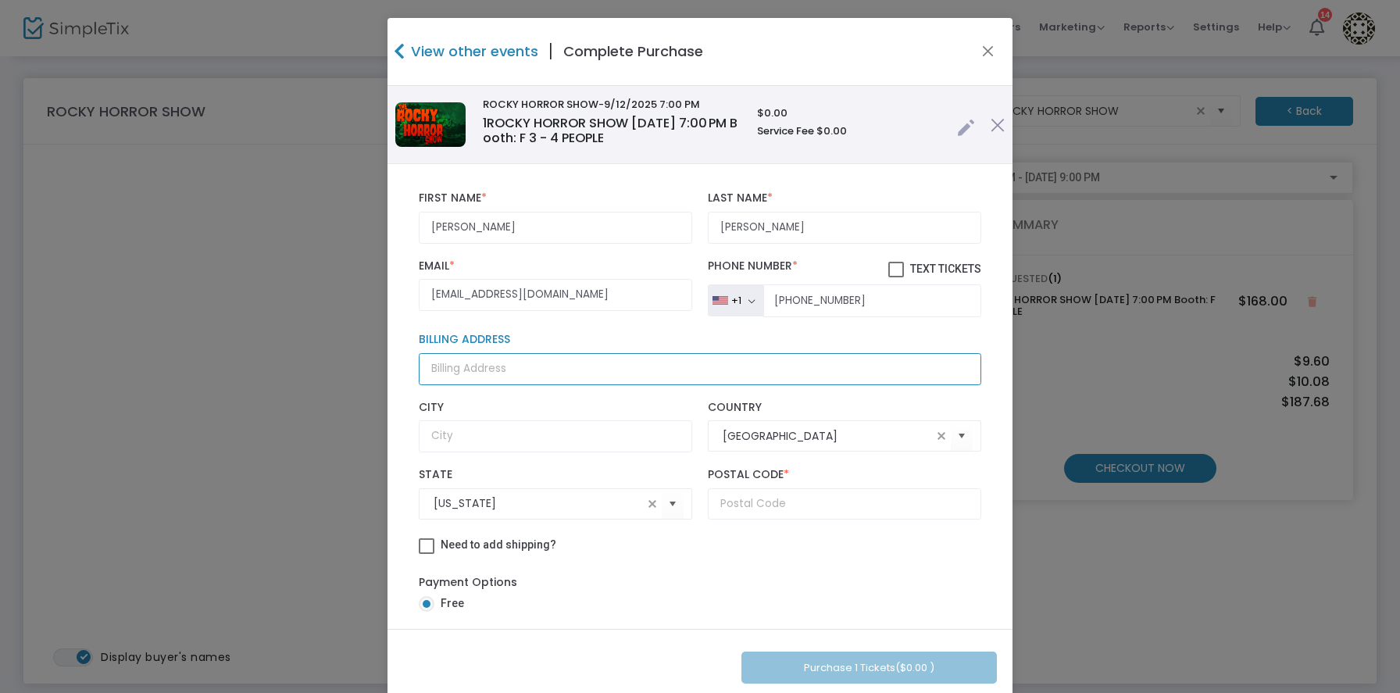
click at [522, 377] on input "Billing Address" at bounding box center [700, 369] width 562 height 32
paste input "10101 East Rio De Oro Drive"
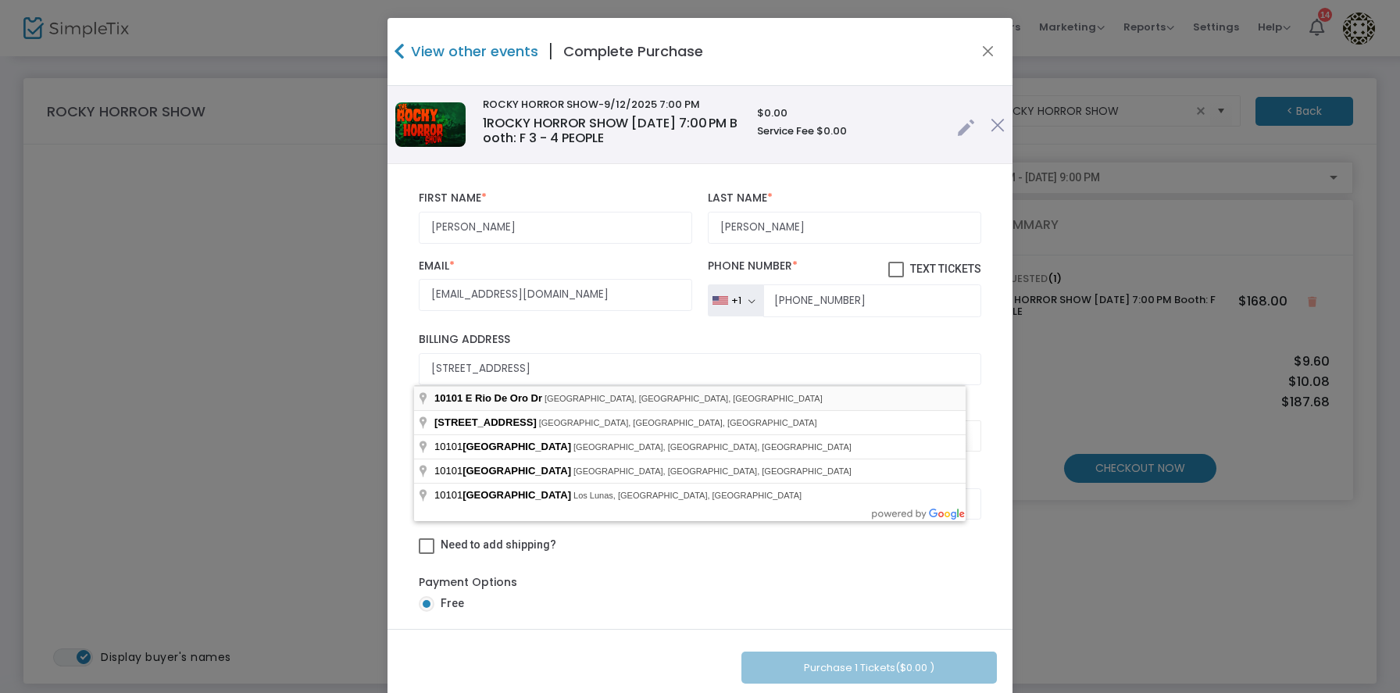
type input "10101 East Rio De Oro Drive"
type input "Tucson"
type input "85749"
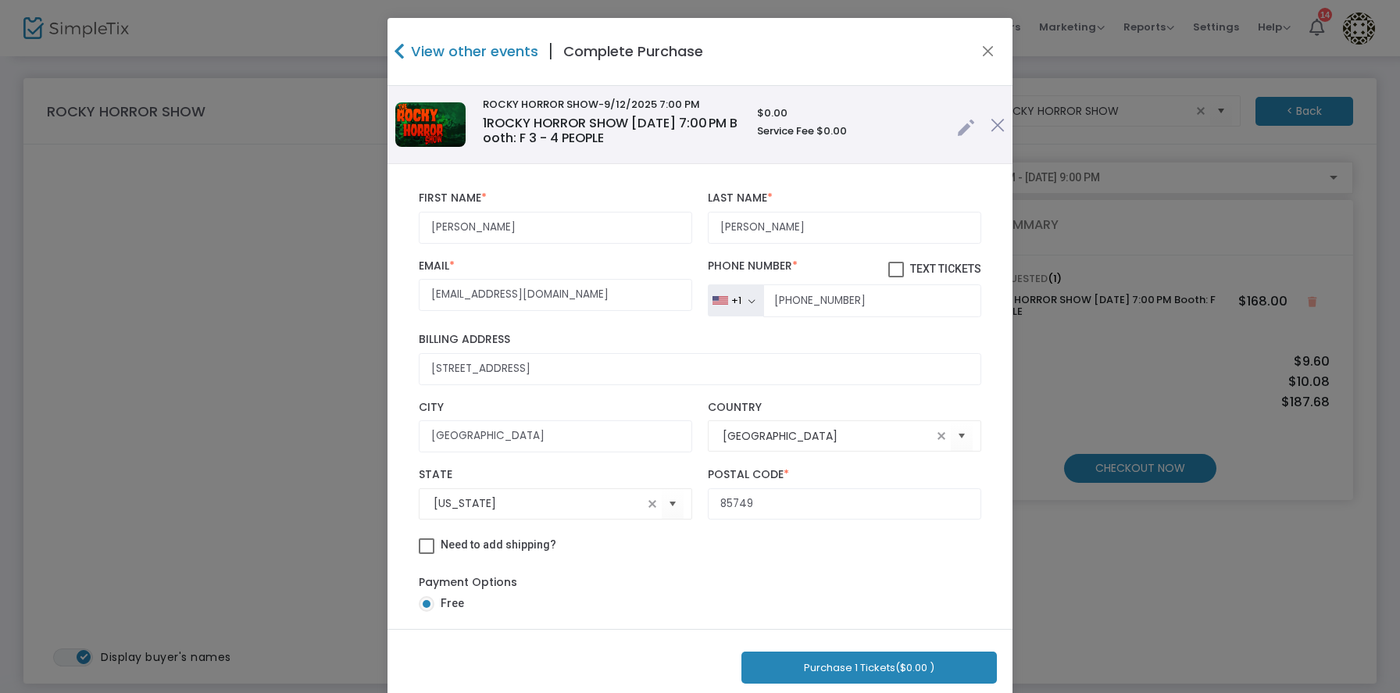
click at [861, 668] on button "Purchase 1 Tickets ($0.00 )" at bounding box center [868, 667] width 255 height 32
